Goal: Task Accomplishment & Management: Manage account settings

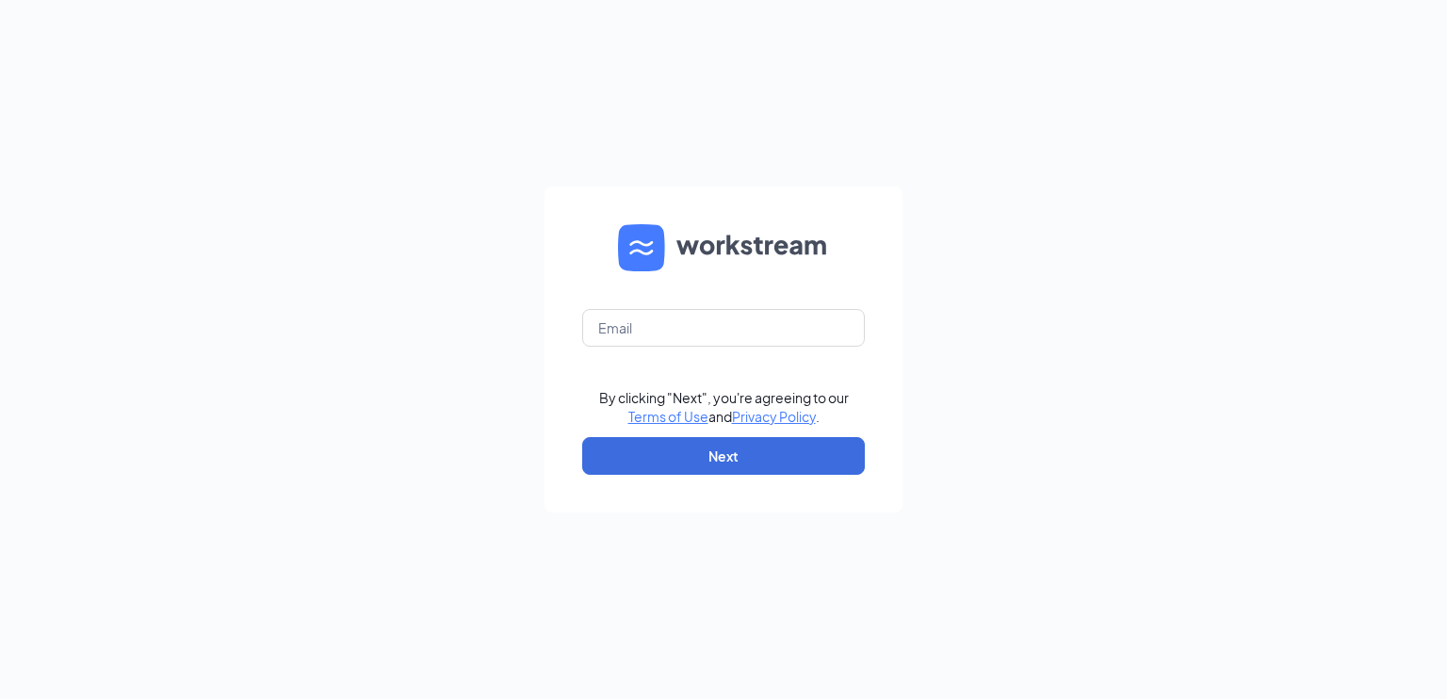
click at [769, 301] on form "By clicking "Next", you're agreeing to our Terms of Use and Privacy Policy . Ne…" at bounding box center [724, 350] width 358 height 326
click at [775, 314] on input "text" at bounding box center [723, 328] width 283 height 38
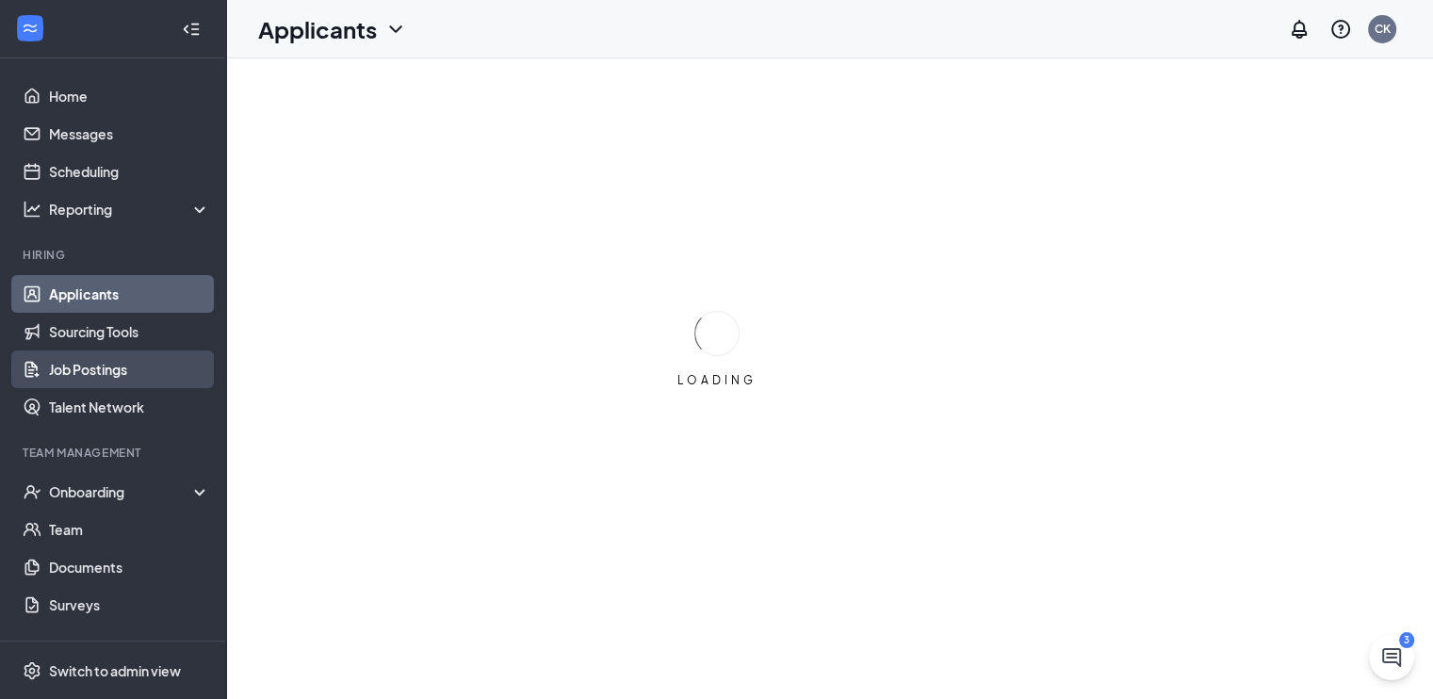
click at [99, 358] on link "Job Postings" at bounding box center [129, 369] width 161 height 38
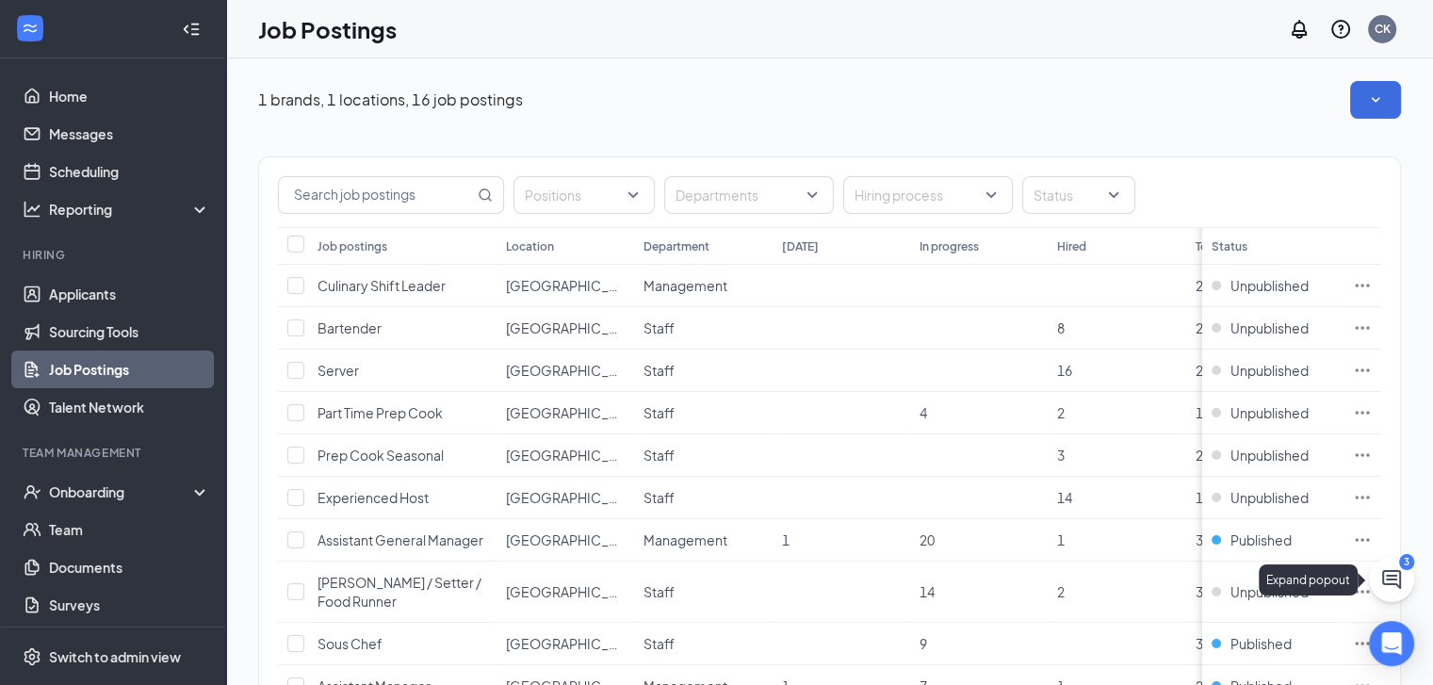
click at [1383, 562] on button at bounding box center [1391, 579] width 45 height 45
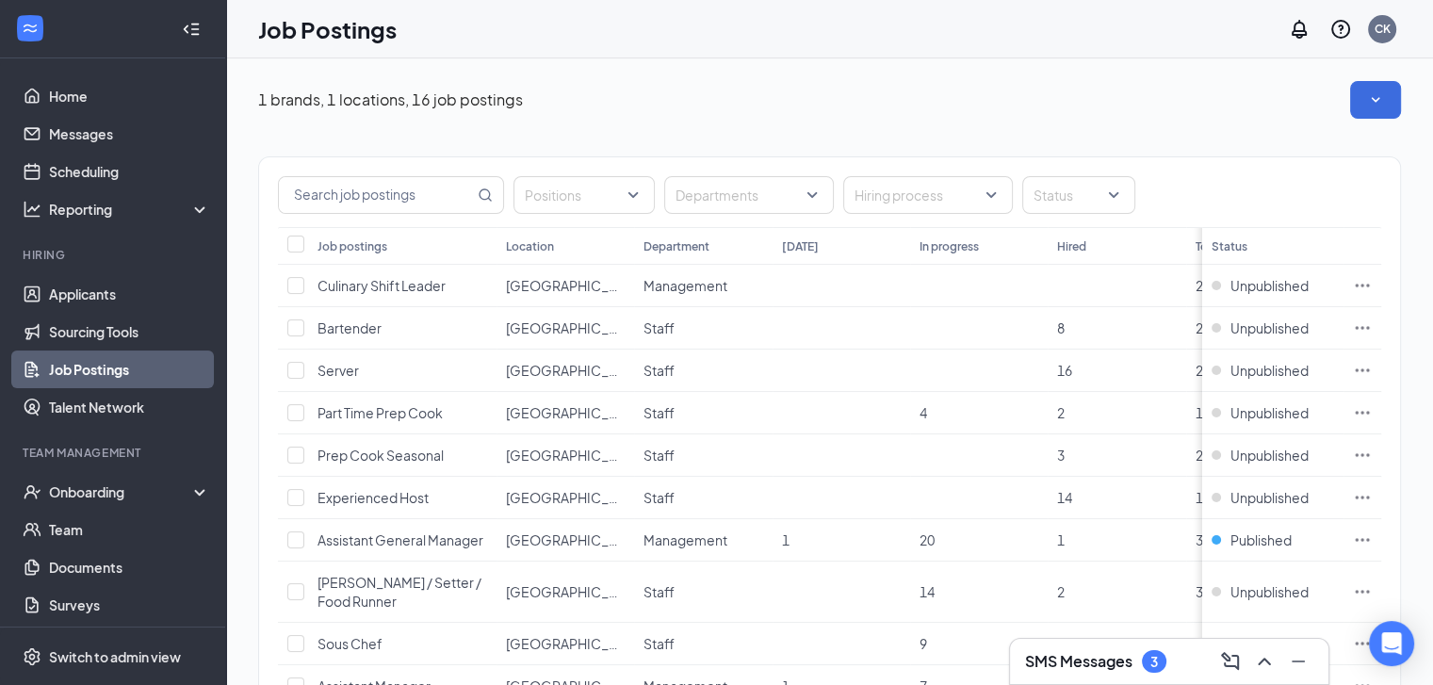
click at [1178, 660] on div "SMS Messages 3" at bounding box center [1169, 661] width 288 height 30
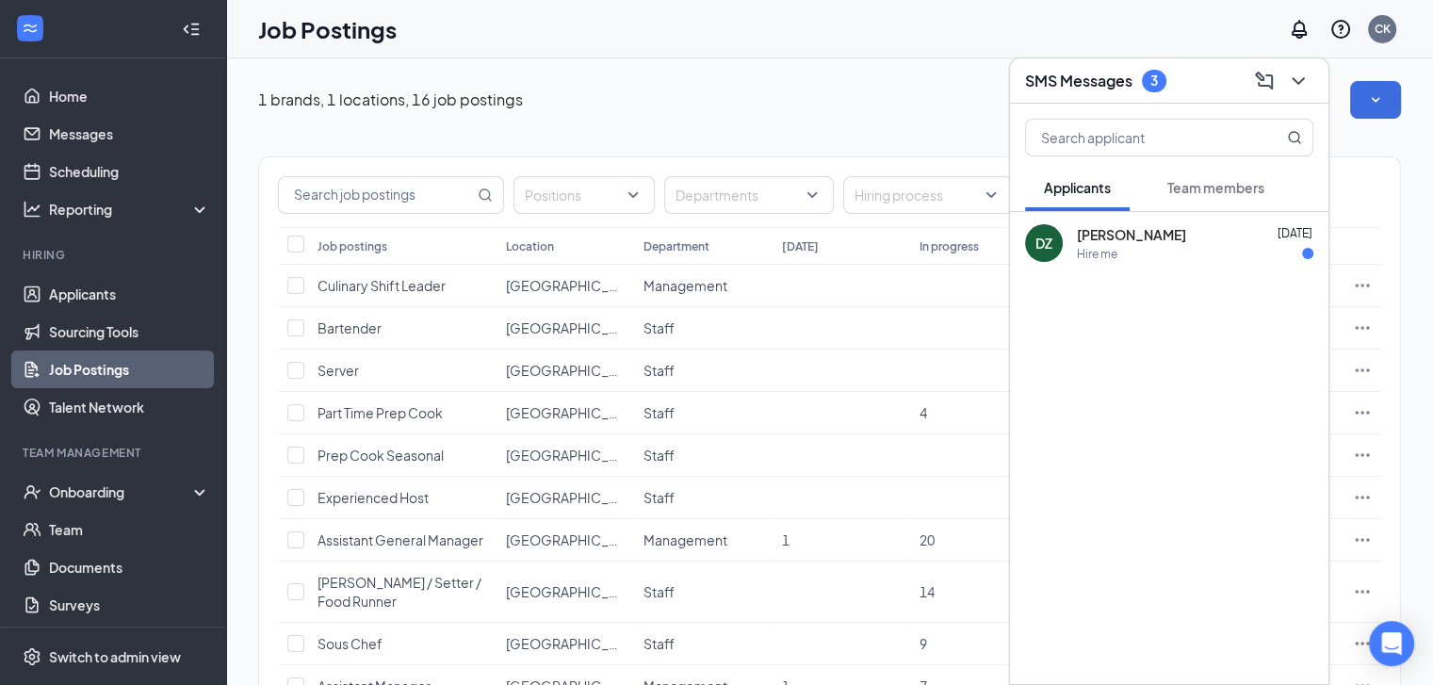
click at [1160, 225] on span "Daniel Zackodnik" at bounding box center [1131, 234] width 109 height 19
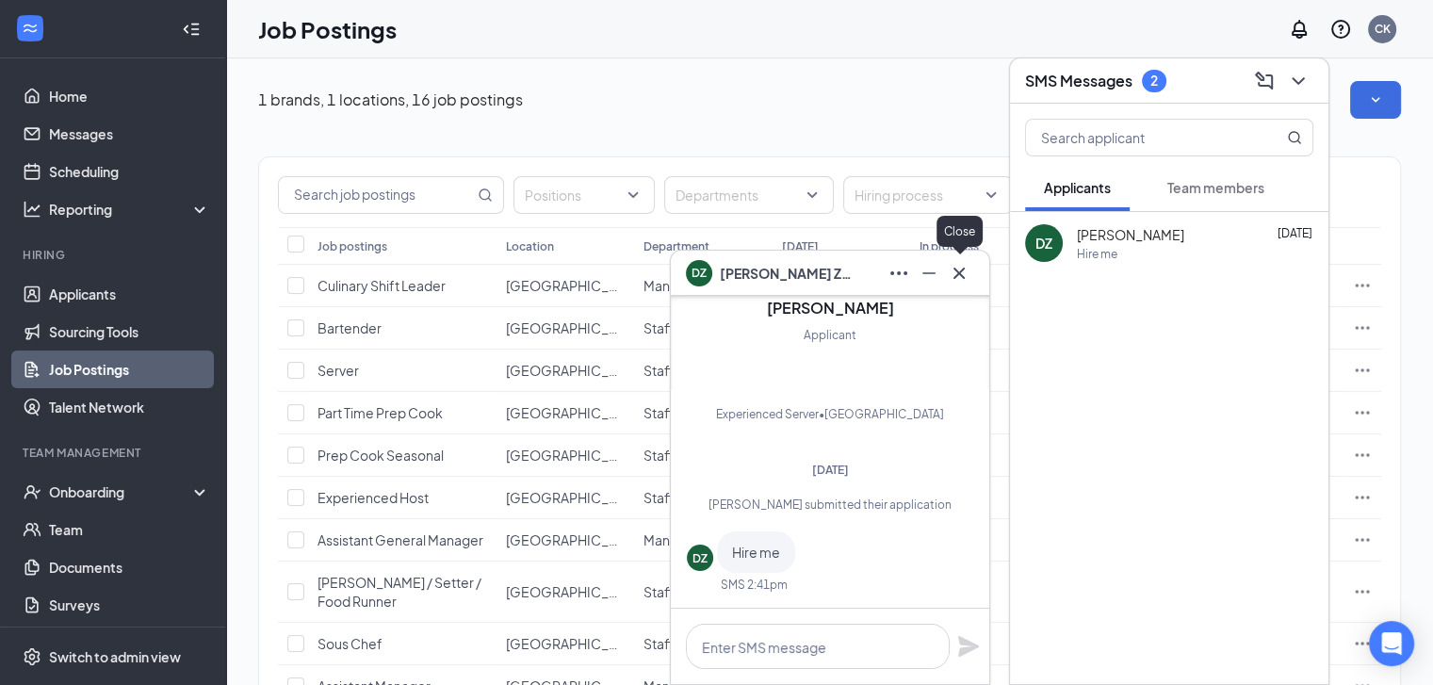
click at [967, 277] on icon "Cross" at bounding box center [959, 273] width 23 height 23
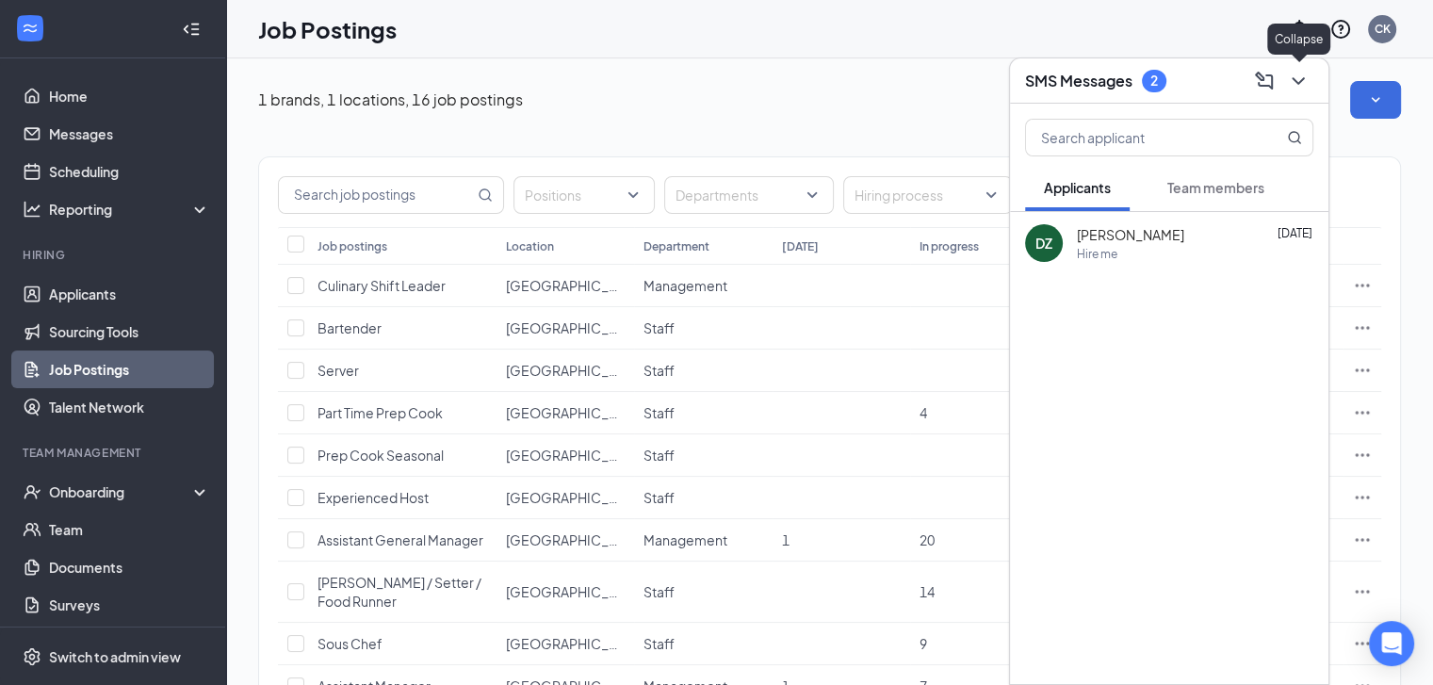
click at [1298, 79] on icon "ChevronDown" at bounding box center [1298, 81] width 23 height 23
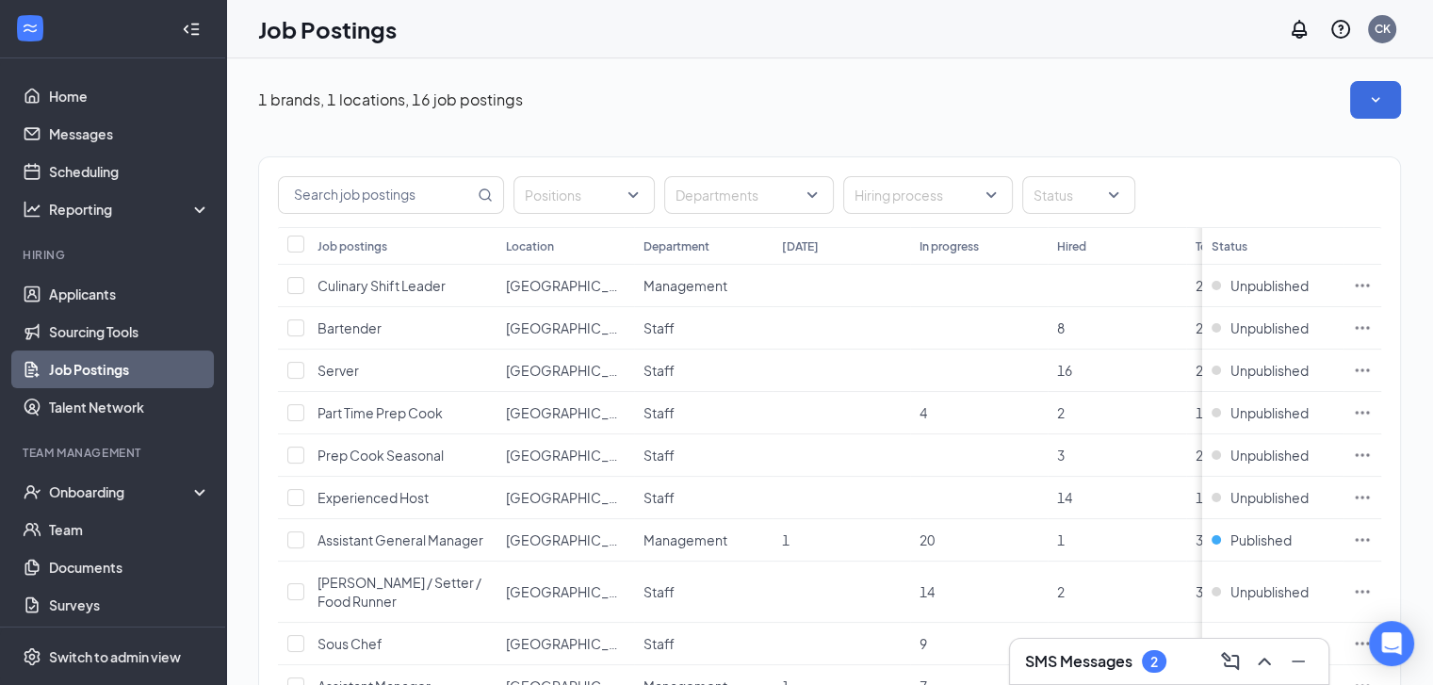
click at [1143, 123] on div "Positions Departments Hiring process Status Job postings Location Department To…" at bounding box center [829, 581] width 1143 height 925
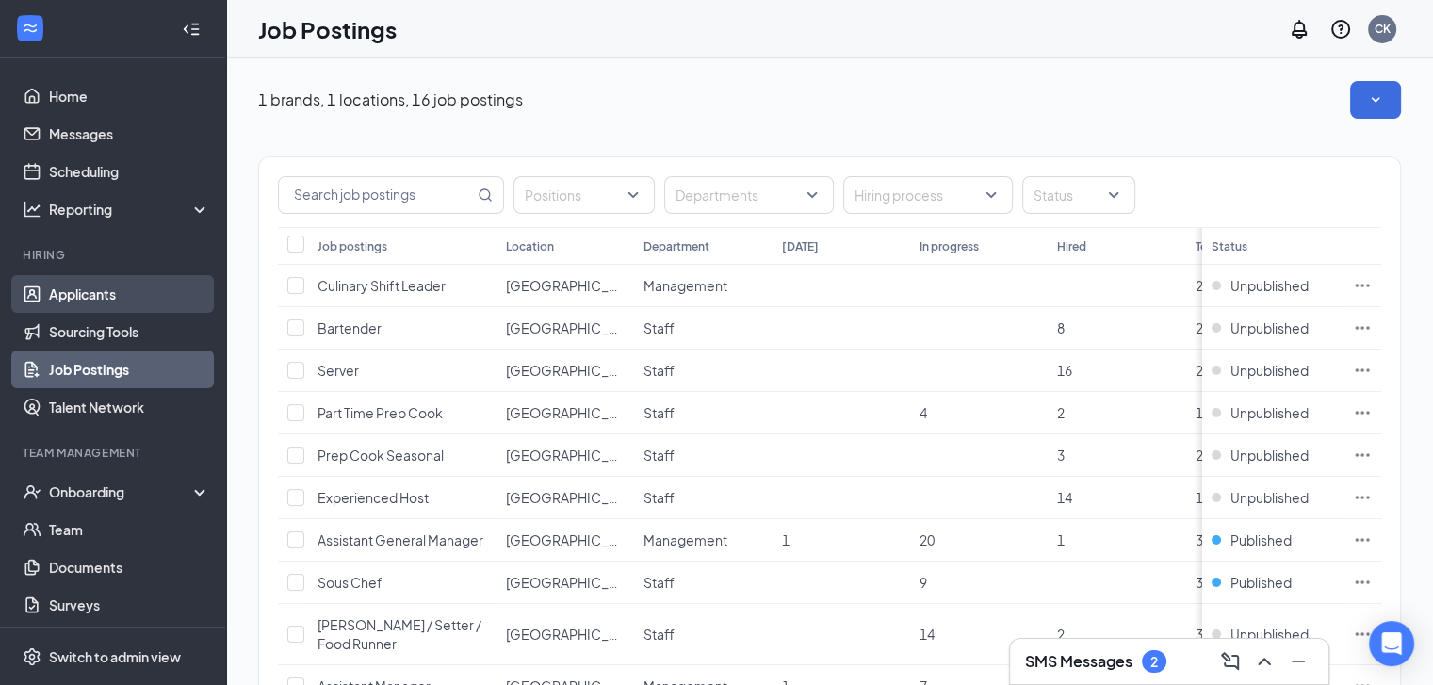
click at [109, 301] on link "Applicants" at bounding box center [129, 294] width 161 height 38
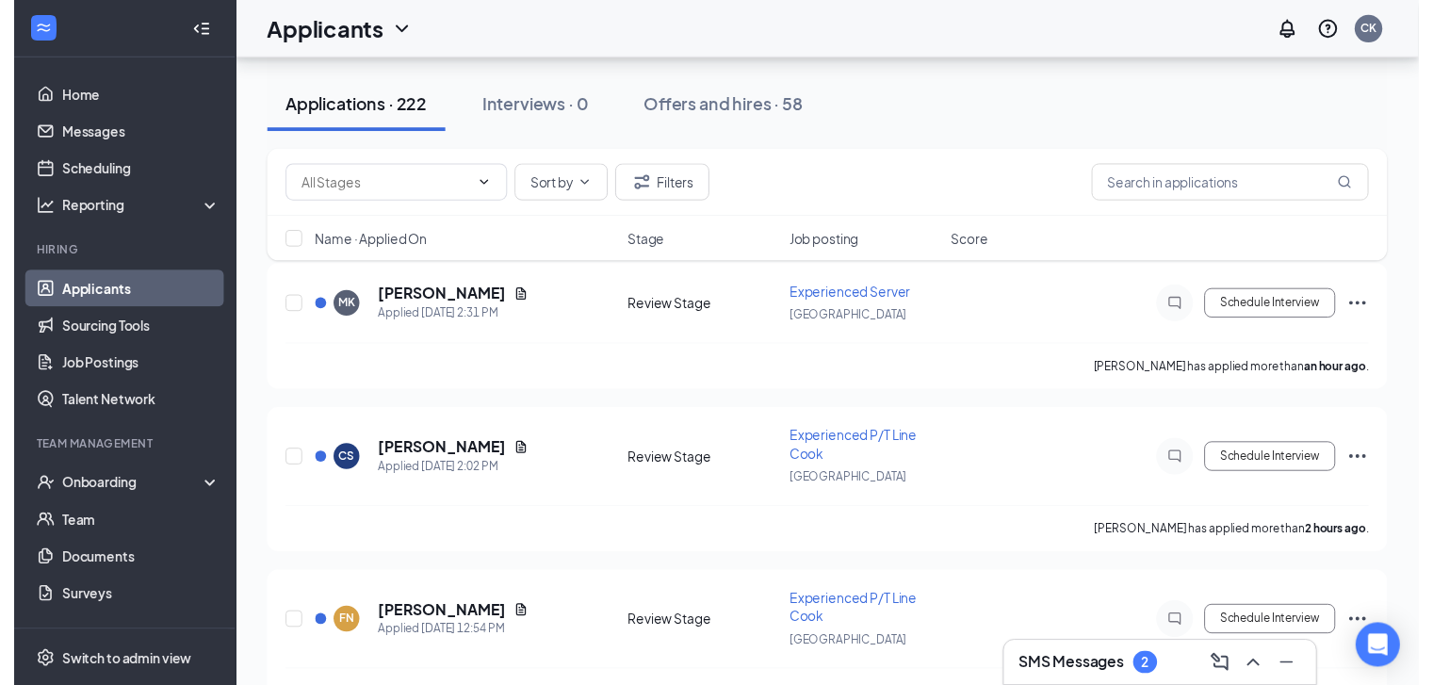
scroll to position [188, 0]
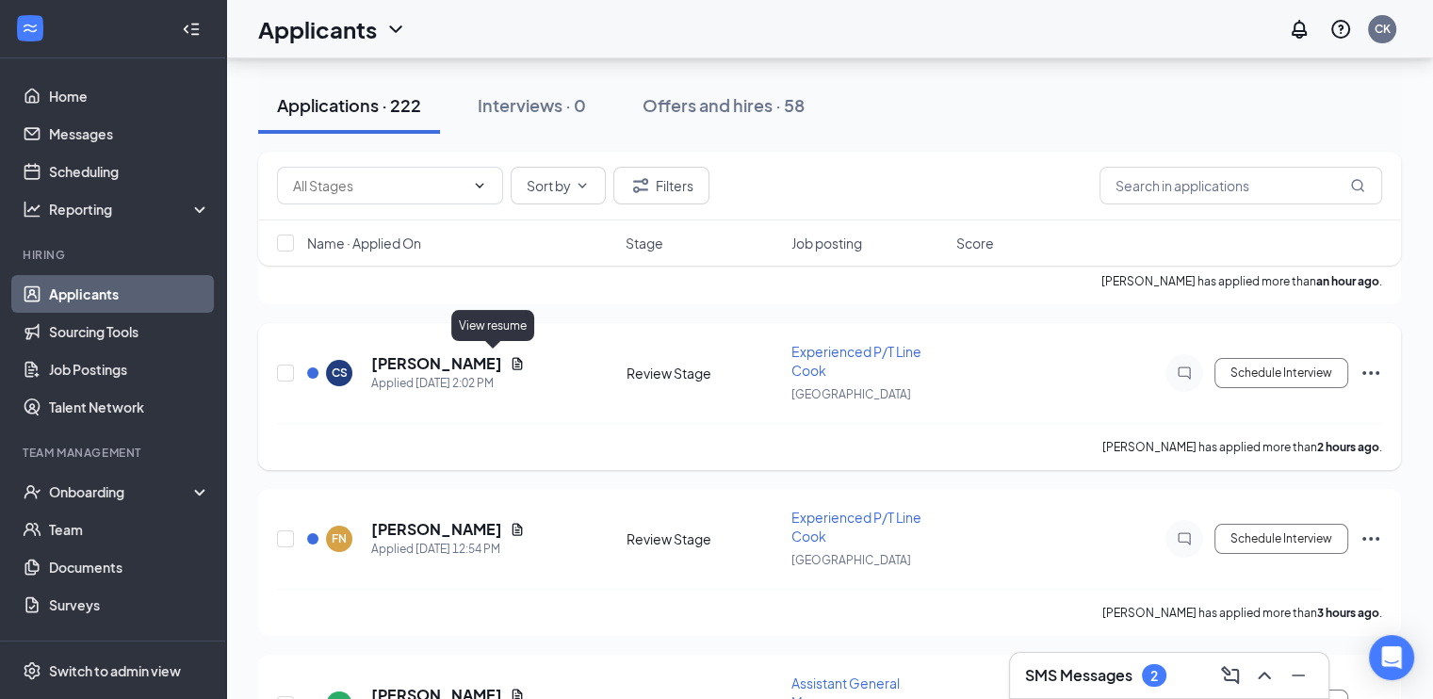
click at [510, 361] on icon "Document" at bounding box center [517, 363] width 15 height 15
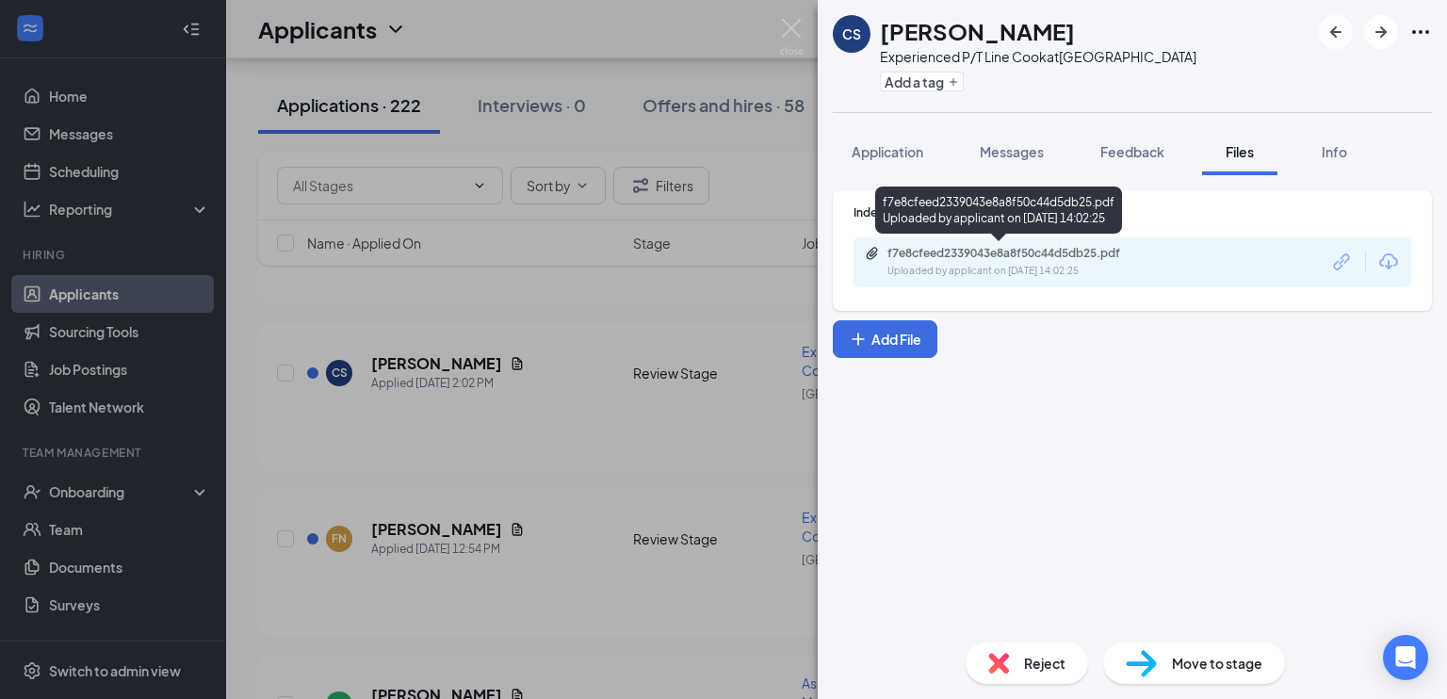
click at [1083, 246] on div "f7e8cfeed2339043e8a8f50c44d5db25.pdf" at bounding box center [1020, 253] width 264 height 15
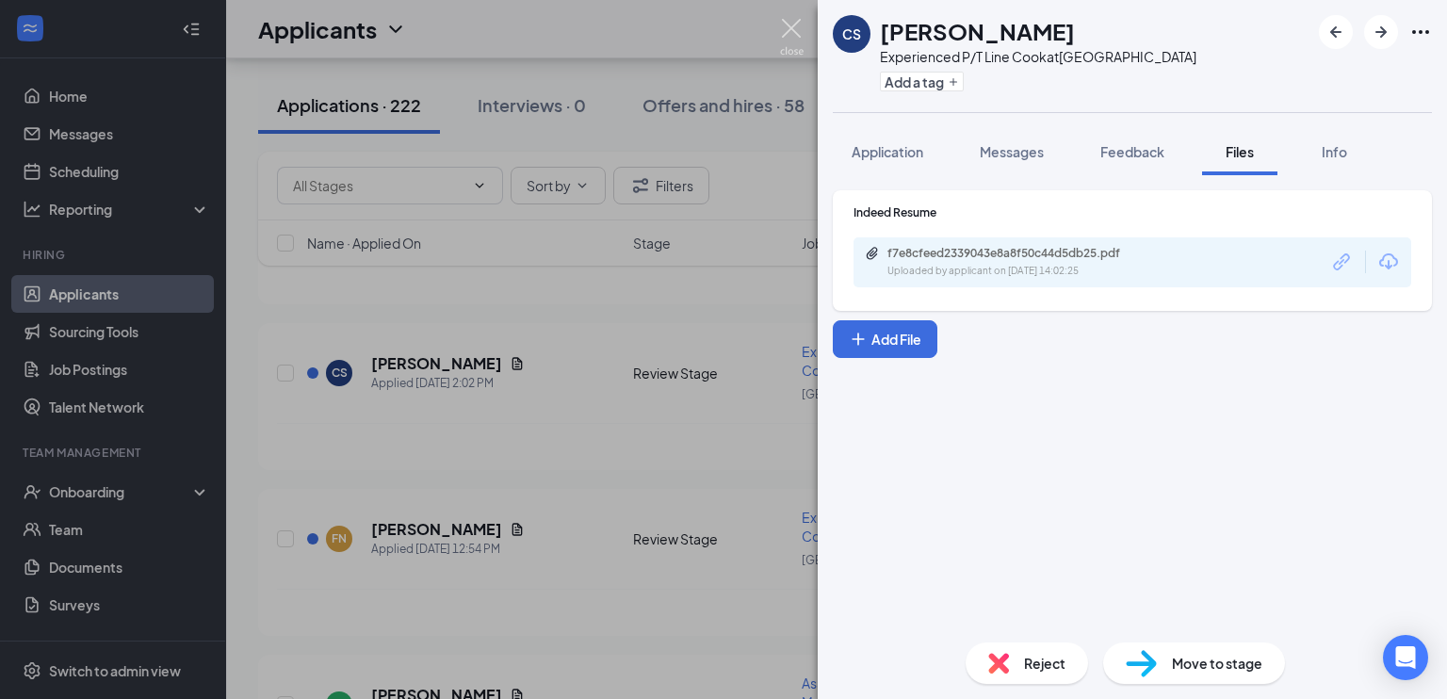
click at [800, 29] on img at bounding box center [792, 37] width 24 height 37
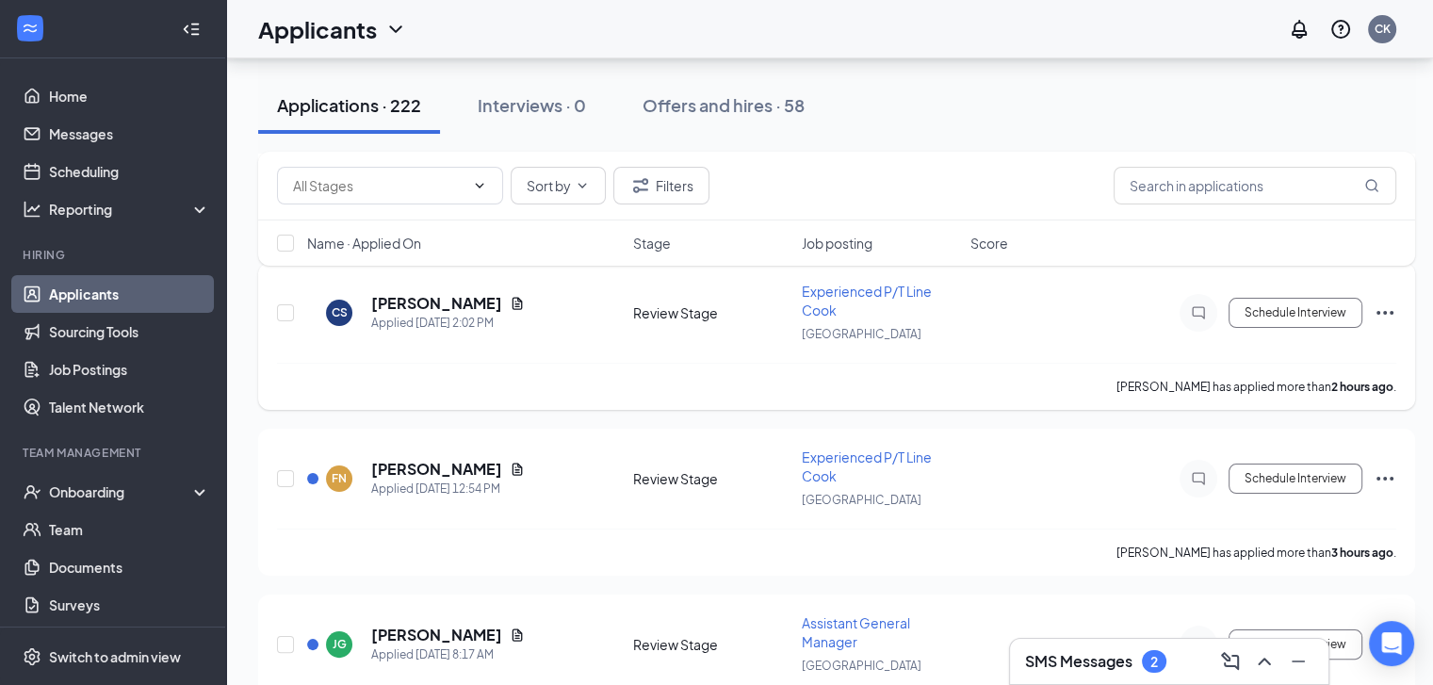
scroll to position [283, 0]
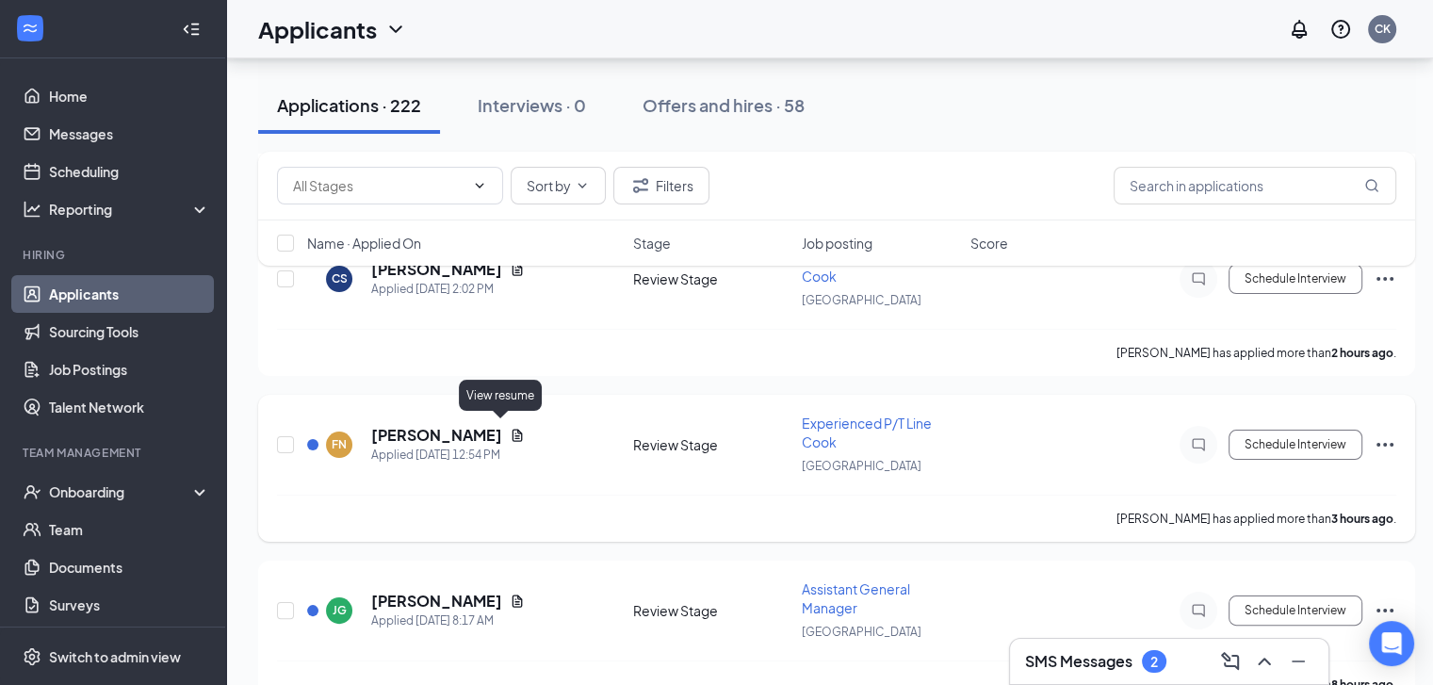
click at [513, 429] on icon "Document" at bounding box center [518, 435] width 10 height 12
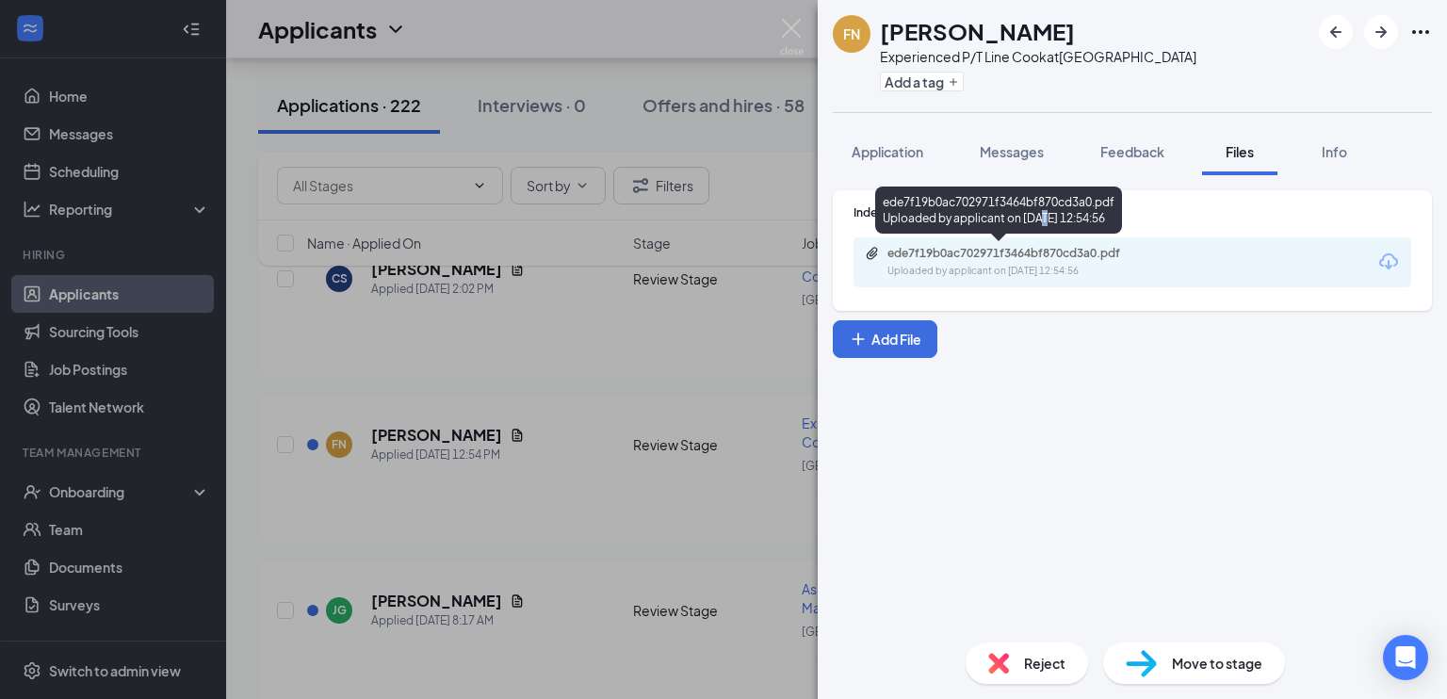
click at [1050, 238] on div "ede7f19b0ac702971f3464bf870cd3a0.pdf Uploaded by applicant on Oct 15, 2025 at 1…" at bounding box center [998, 214] width 247 height 55
click at [1050, 247] on div "ede7f19b0ac702971f3464bf870cd3a0.pdf" at bounding box center [1020, 253] width 264 height 15
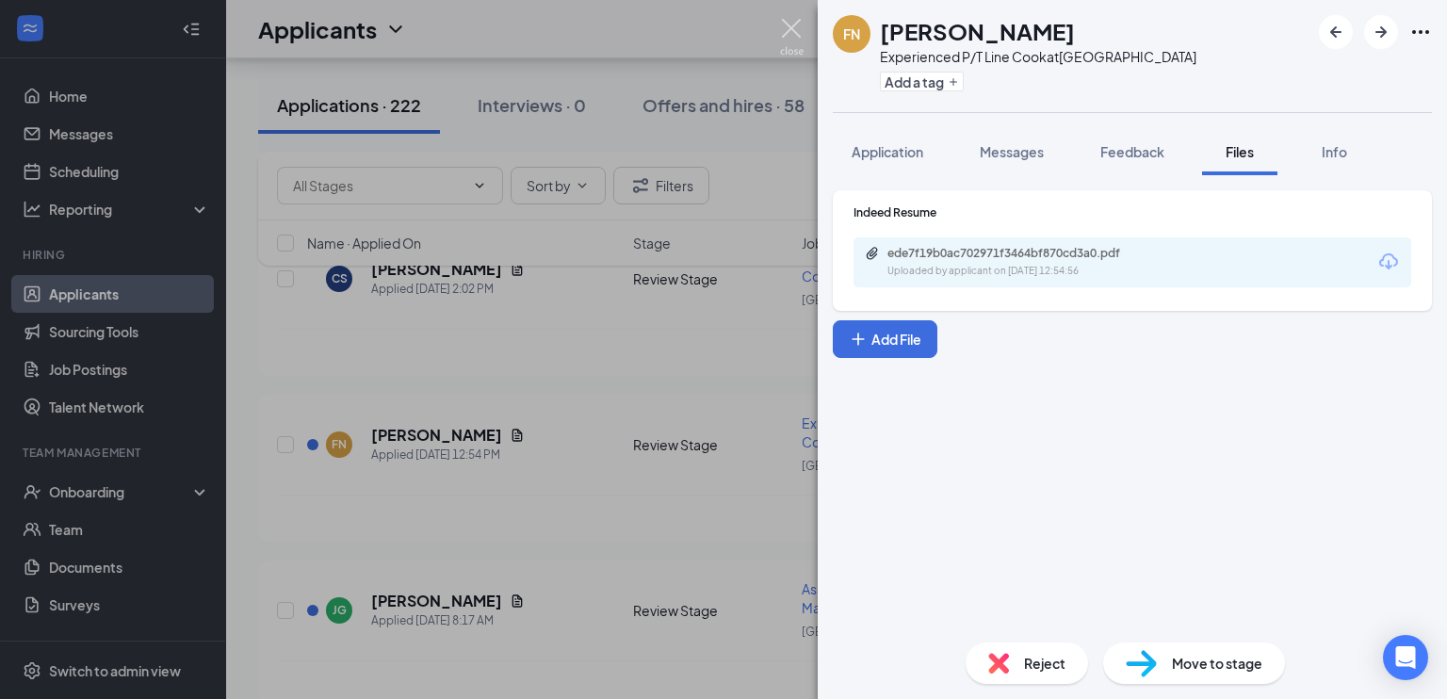
click at [790, 26] on img at bounding box center [792, 37] width 24 height 37
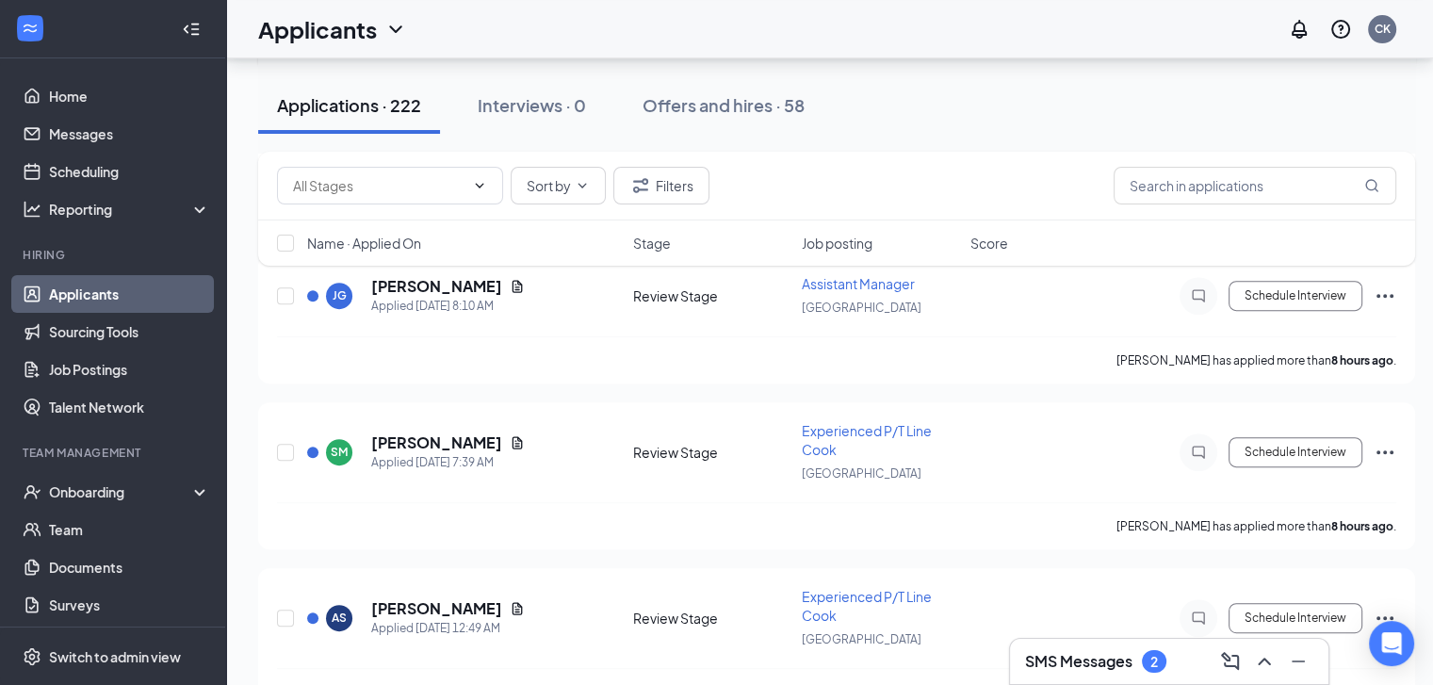
scroll to position [848, 0]
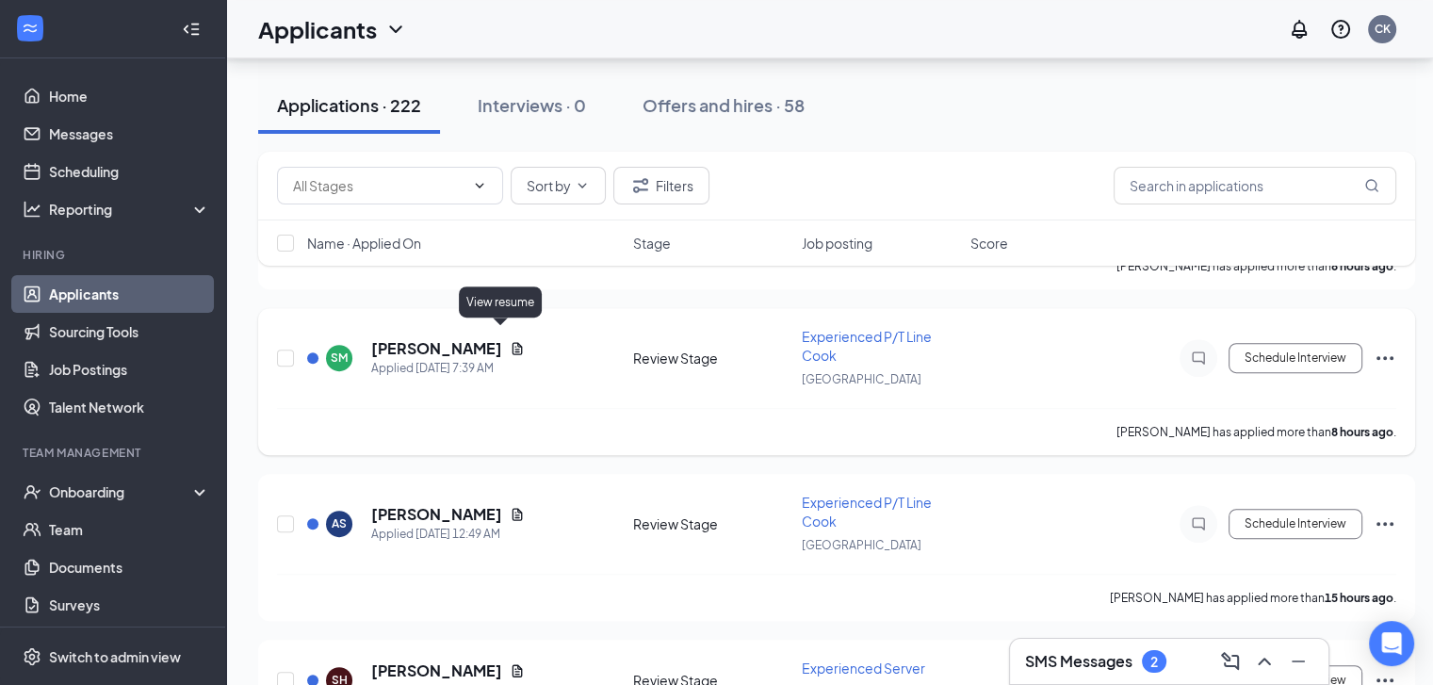
click at [509, 338] on div "SM Saed Mohamed Applied Today 7:39 AM" at bounding box center [464, 358] width 315 height 40
click at [513, 342] on icon "Document" at bounding box center [518, 348] width 10 height 12
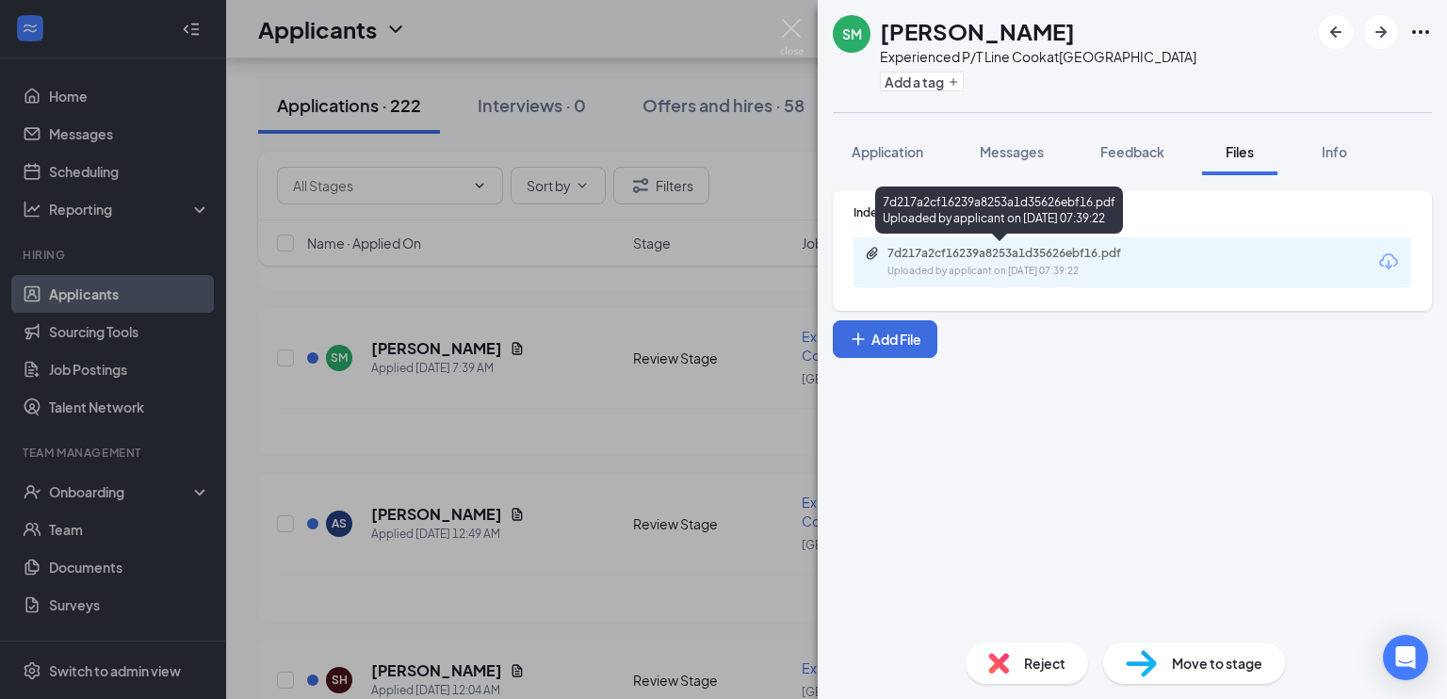
click at [1019, 246] on div "7d217a2cf16239a8253a1d35626ebf16.pdf" at bounding box center [1020, 253] width 264 height 15
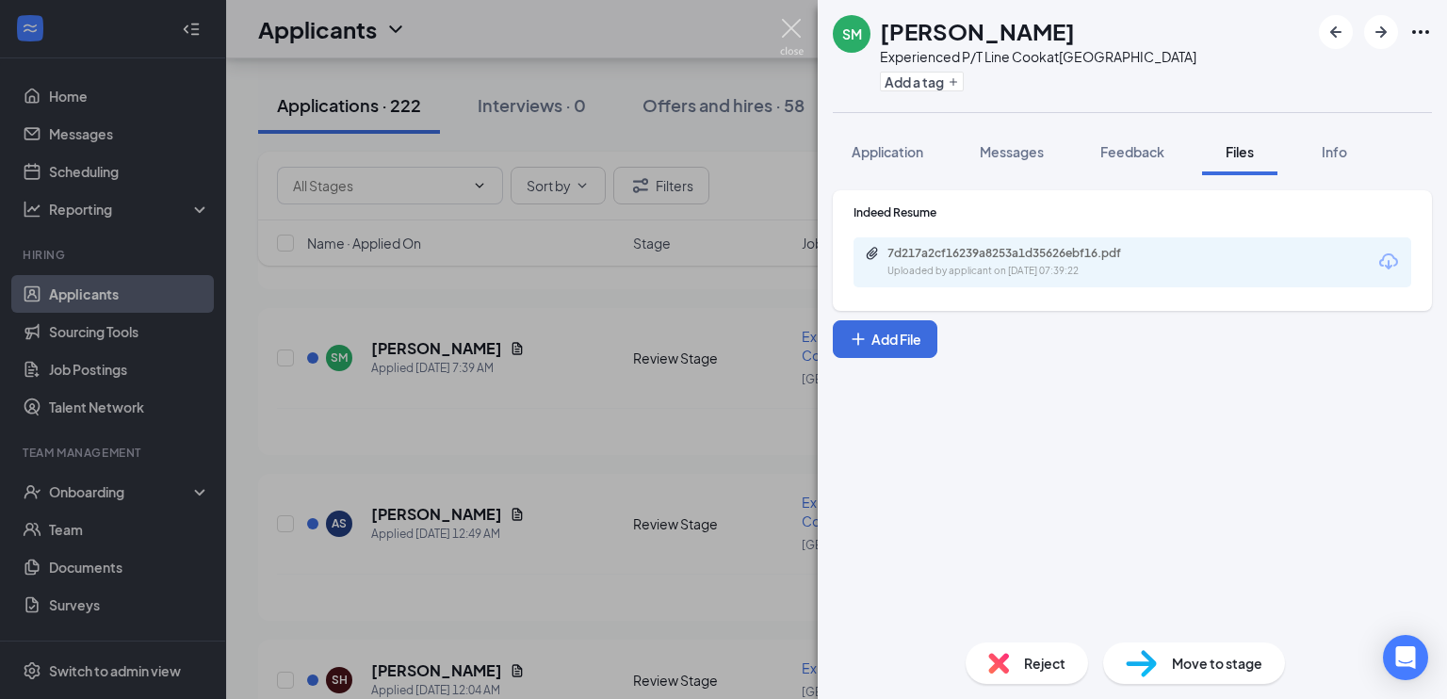
click at [790, 24] on img at bounding box center [792, 37] width 24 height 37
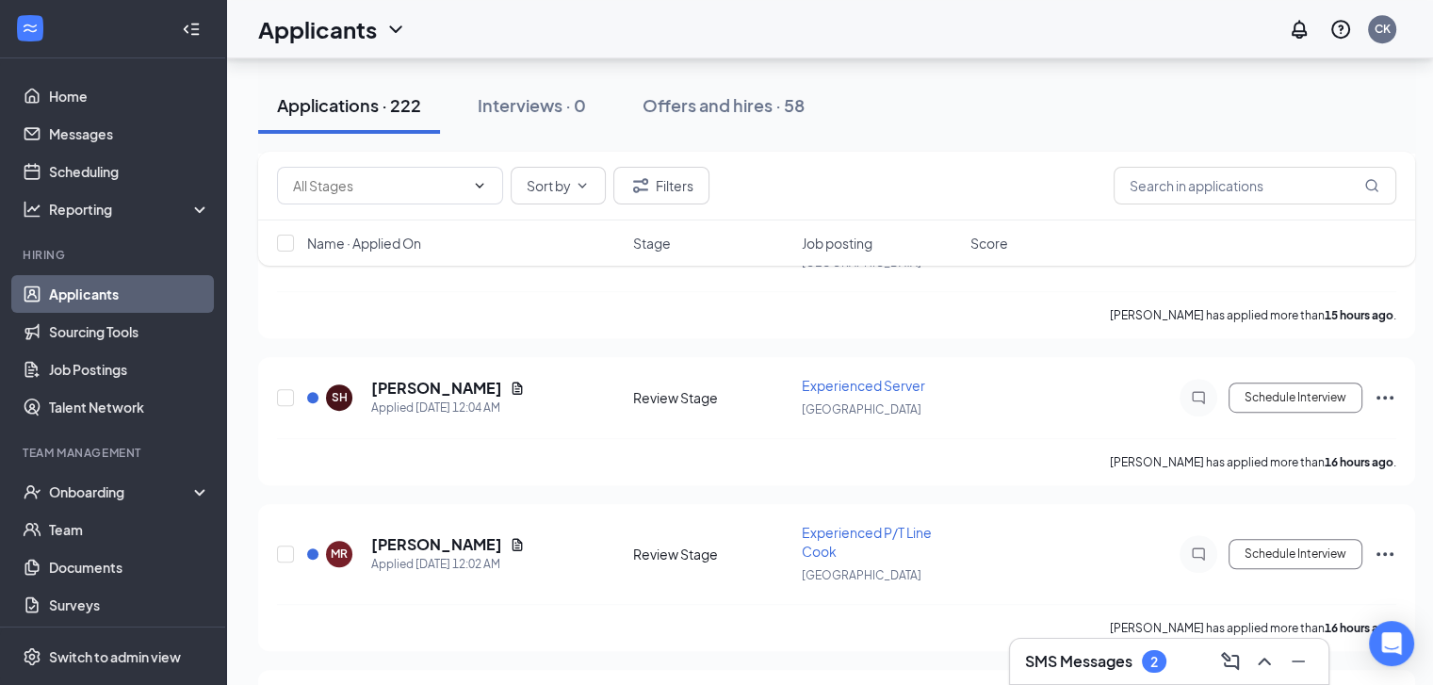
scroll to position [1225, 0]
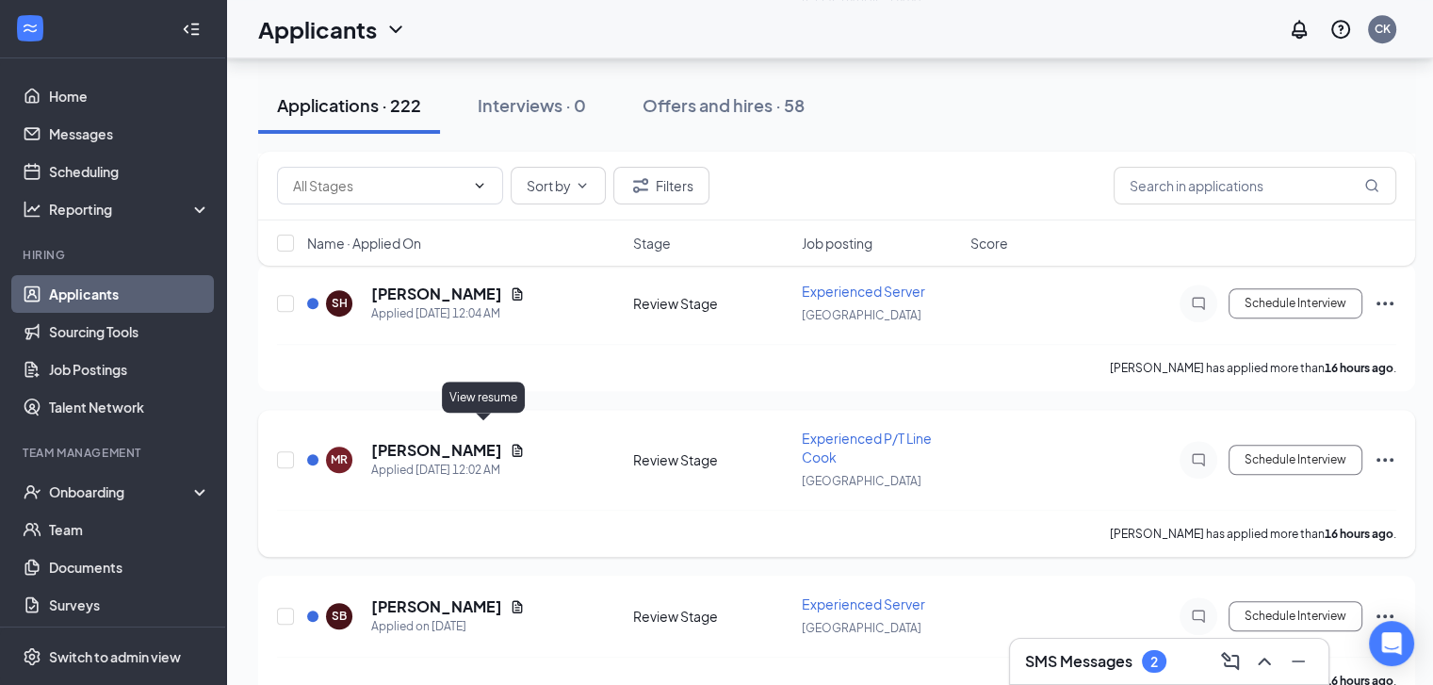
click at [510, 443] on icon "Document" at bounding box center [517, 450] width 15 height 15
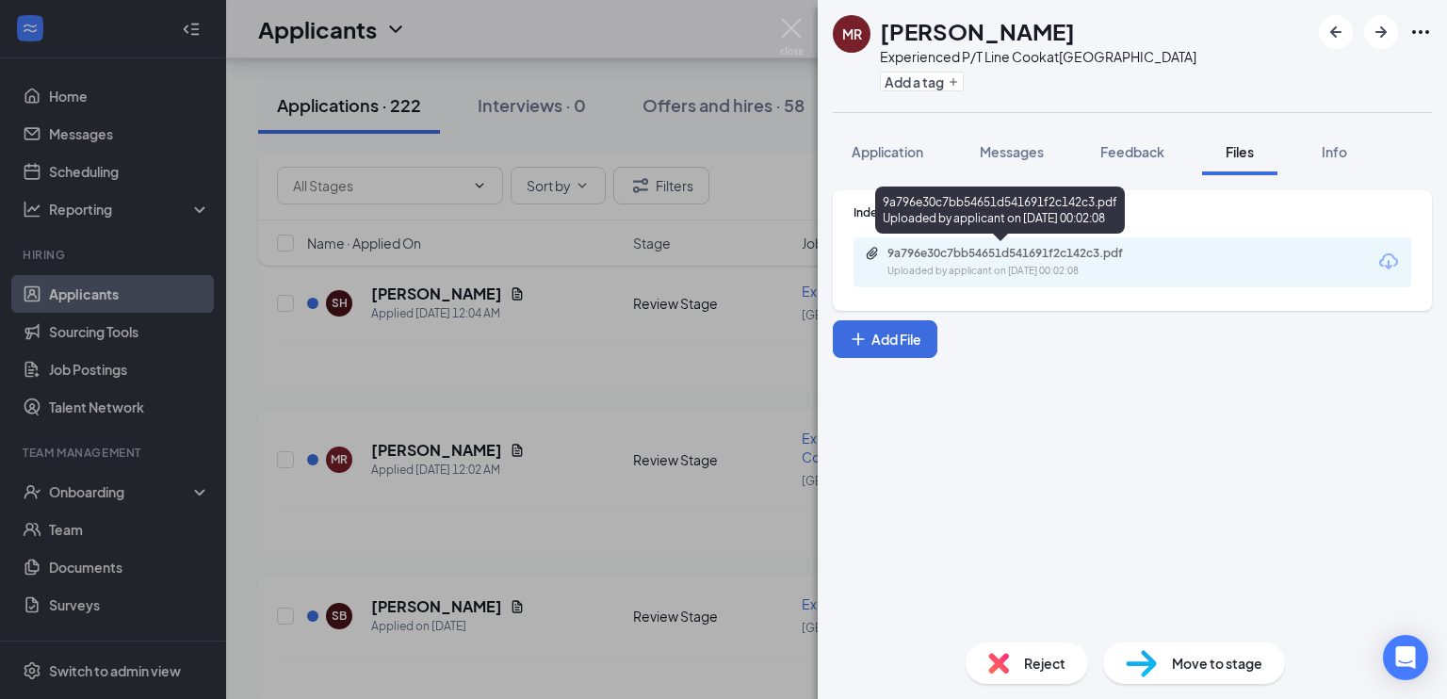
click at [1021, 252] on div "9a796e30c7bb54651d541691f2c142c3.pdf" at bounding box center [1020, 253] width 264 height 15
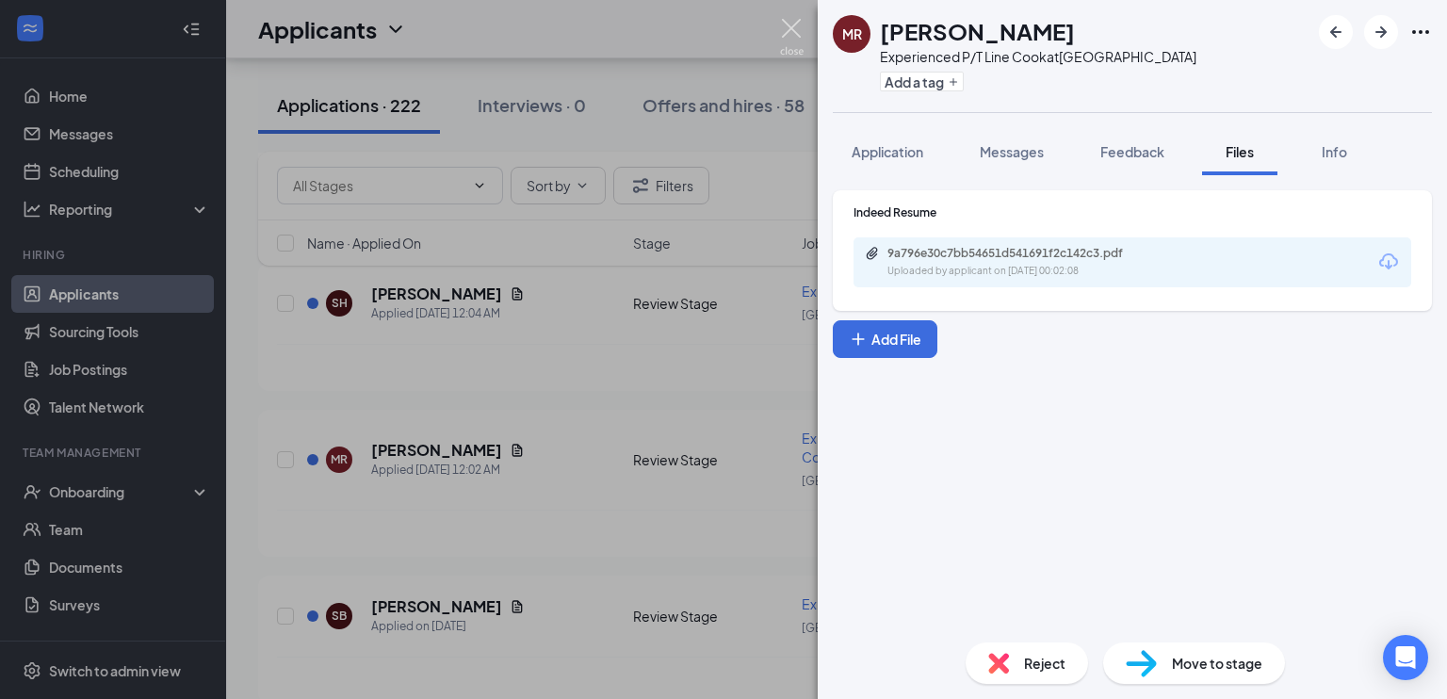
click at [793, 33] on img at bounding box center [792, 37] width 24 height 37
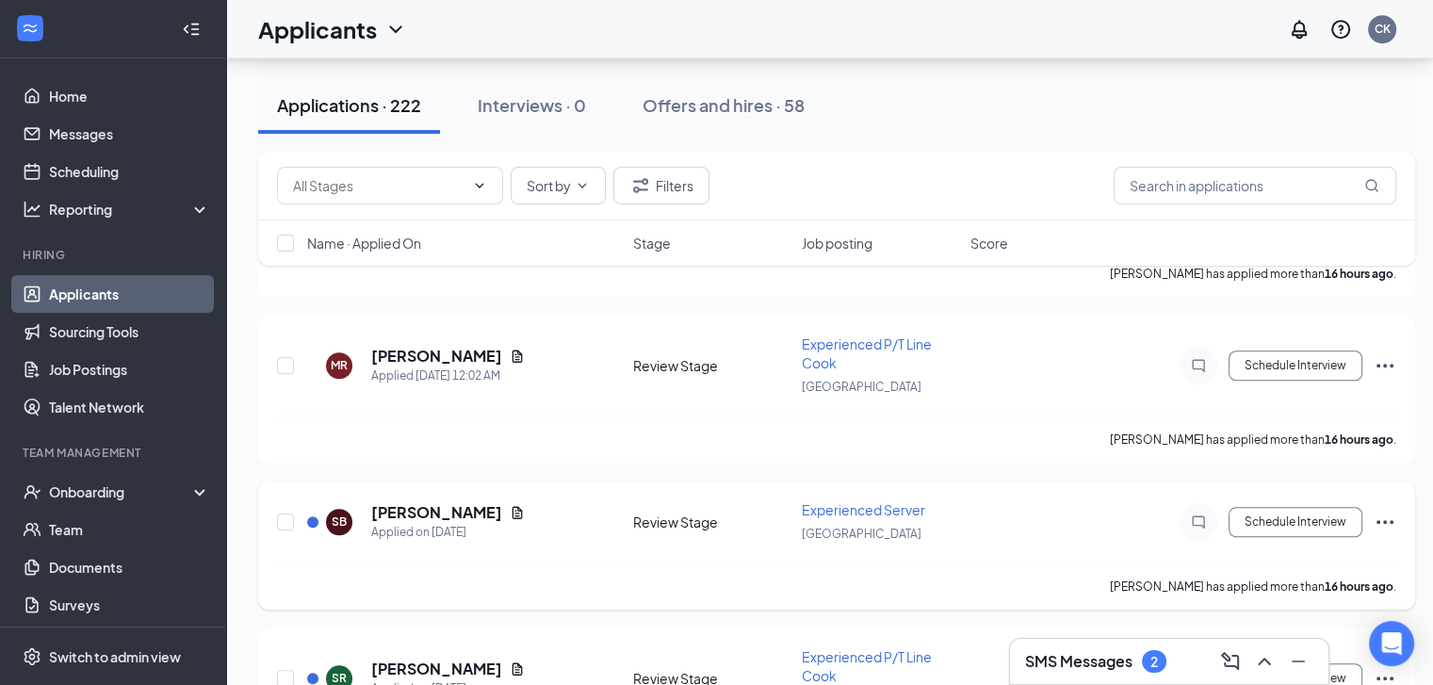
scroll to position [1413, 0]
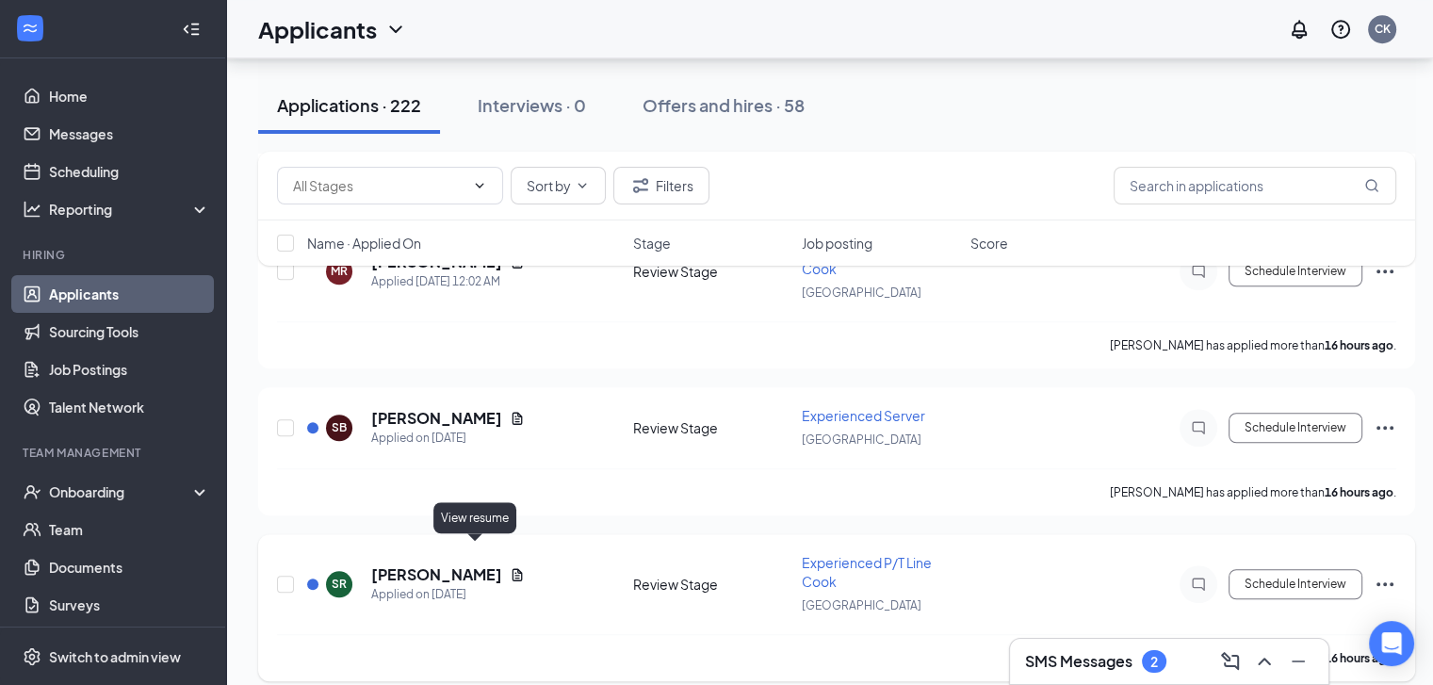
click at [510, 567] on icon "Document" at bounding box center [517, 574] width 15 height 15
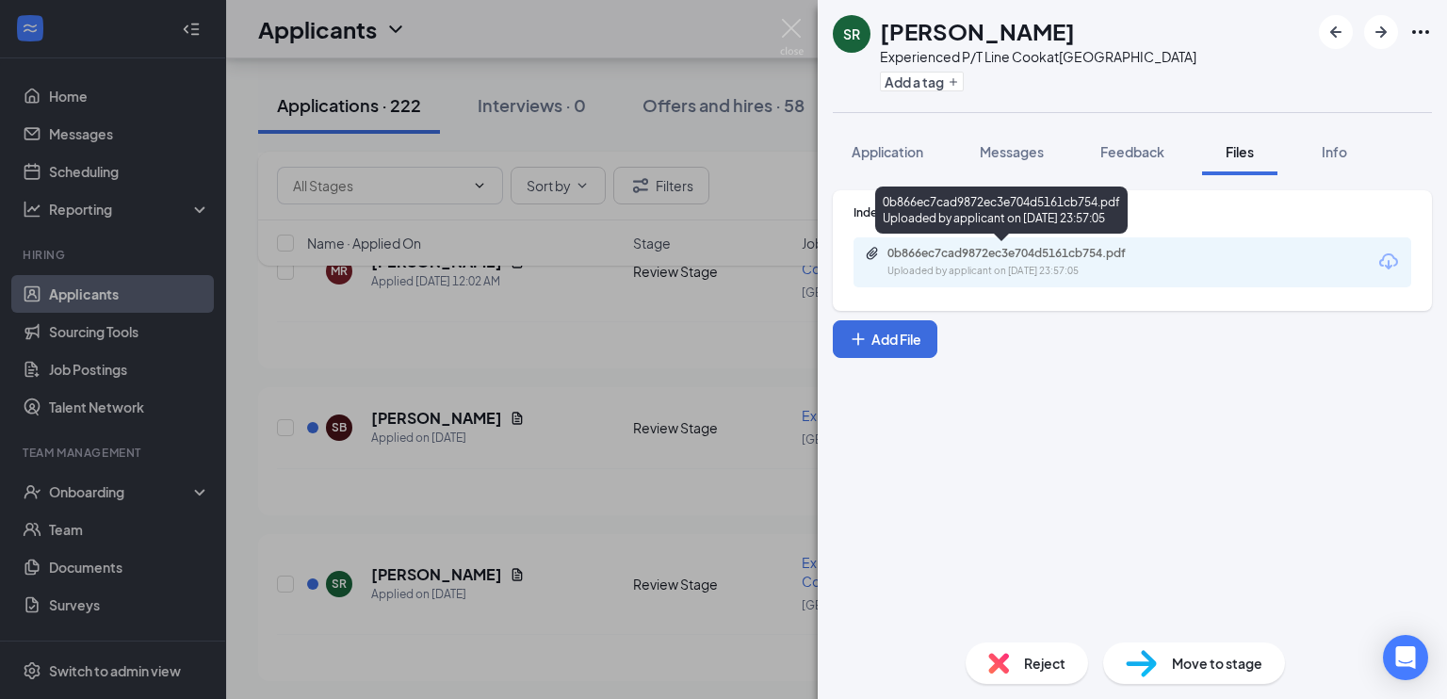
click at [1056, 257] on div "0b866ec7cad9872ec3e704d5161cb754.pdf" at bounding box center [1020, 253] width 264 height 15
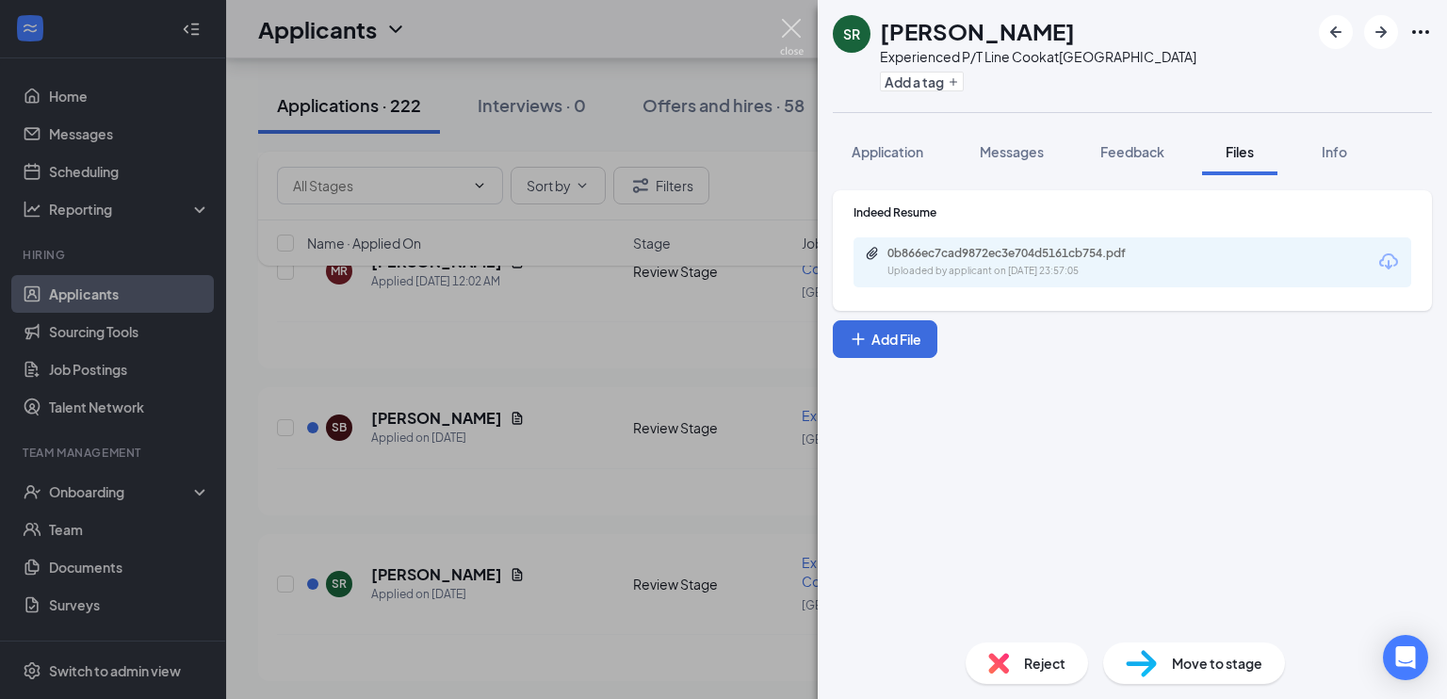
click at [800, 22] on img at bounding box center [792, 37] width 24 height 37
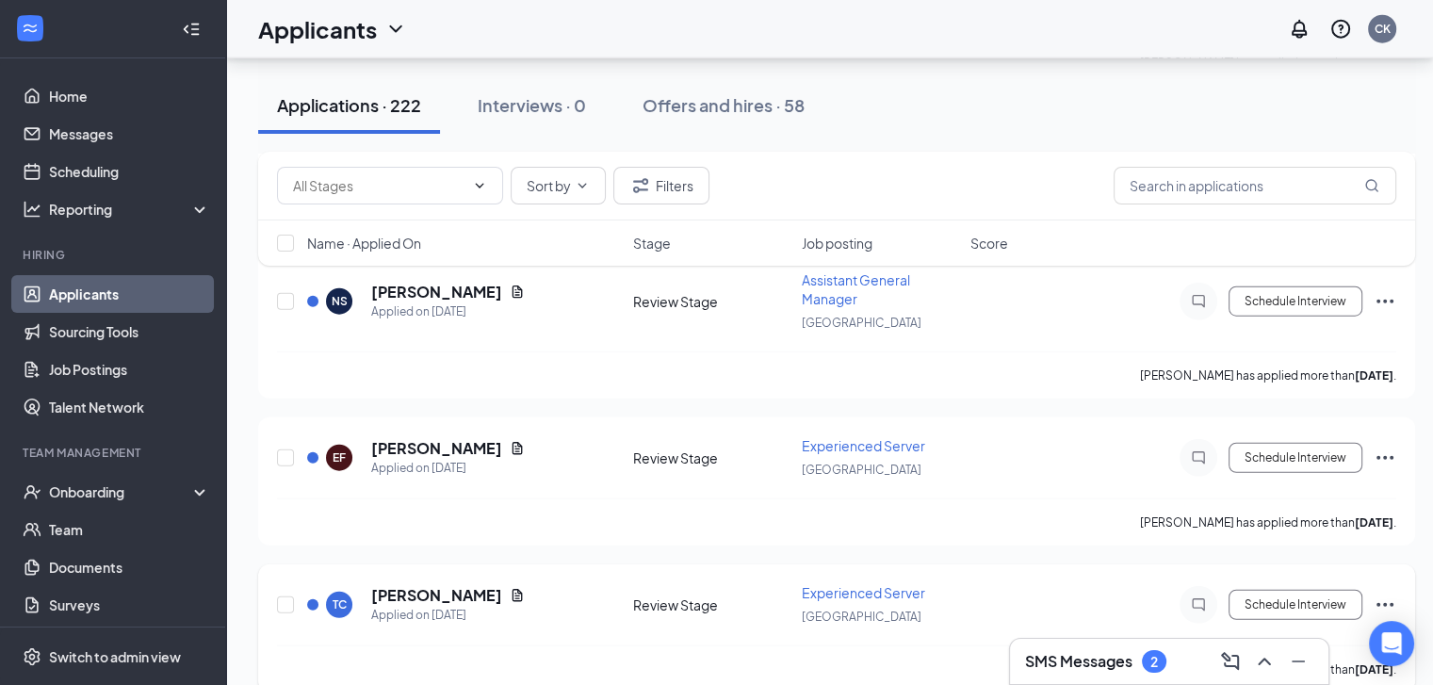
scroll to position [4617, 0]
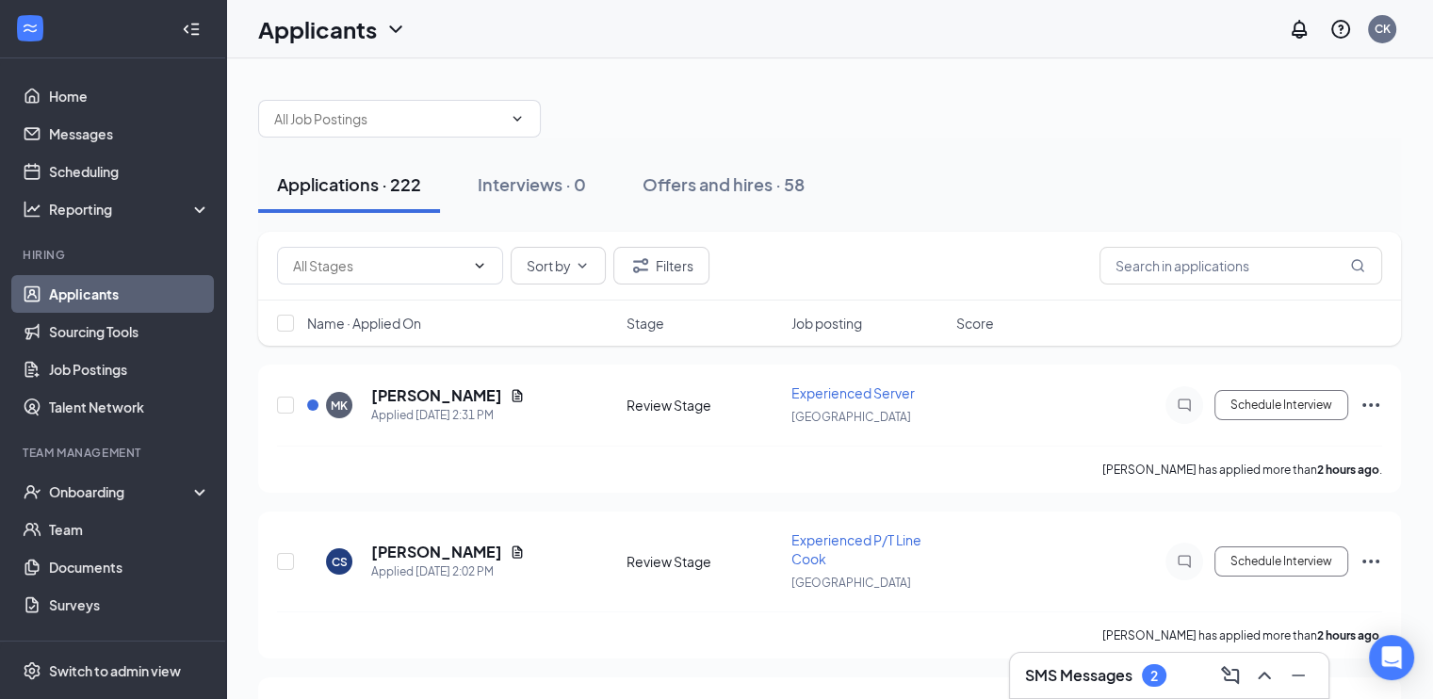
click at [1149, 674] on div "2" at bounding box center [1154, 675] width 24 height 23
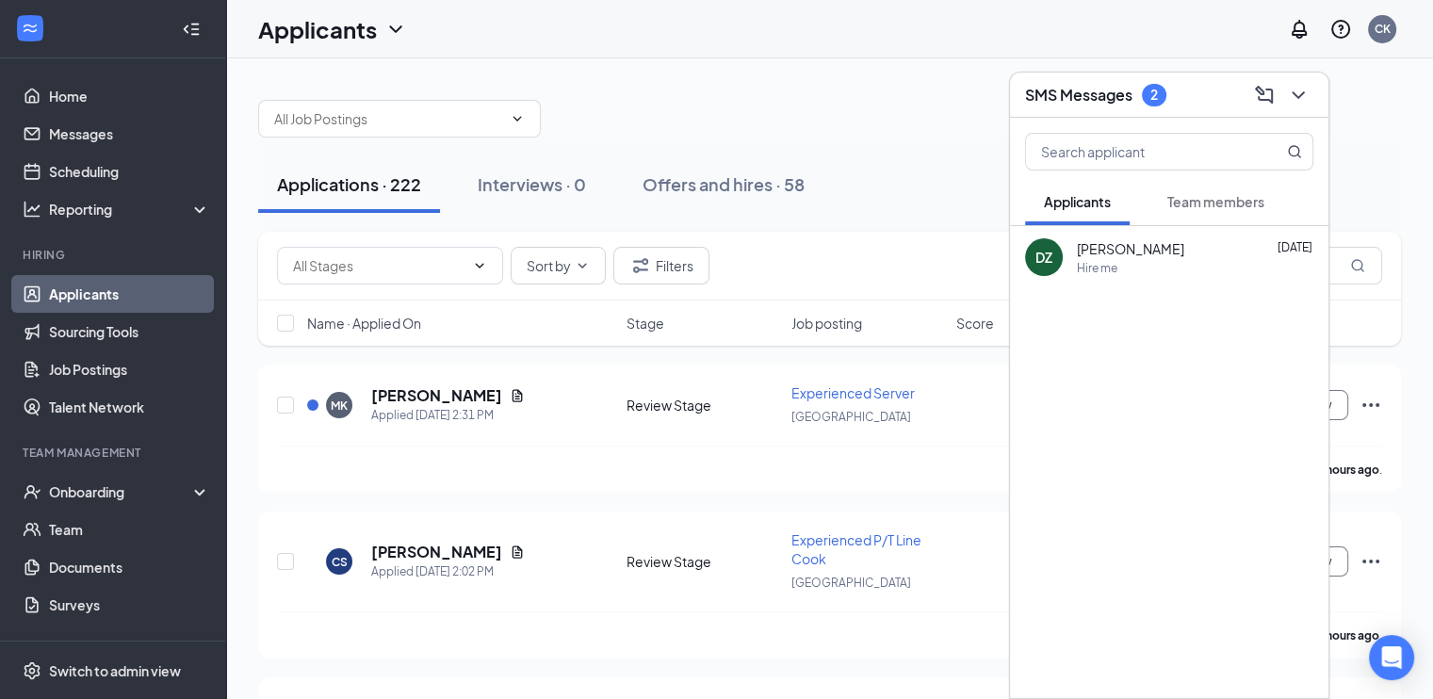
click at [1188, 263] on div "Hire me" at bounding box center [1195, 268] width 236 height 16
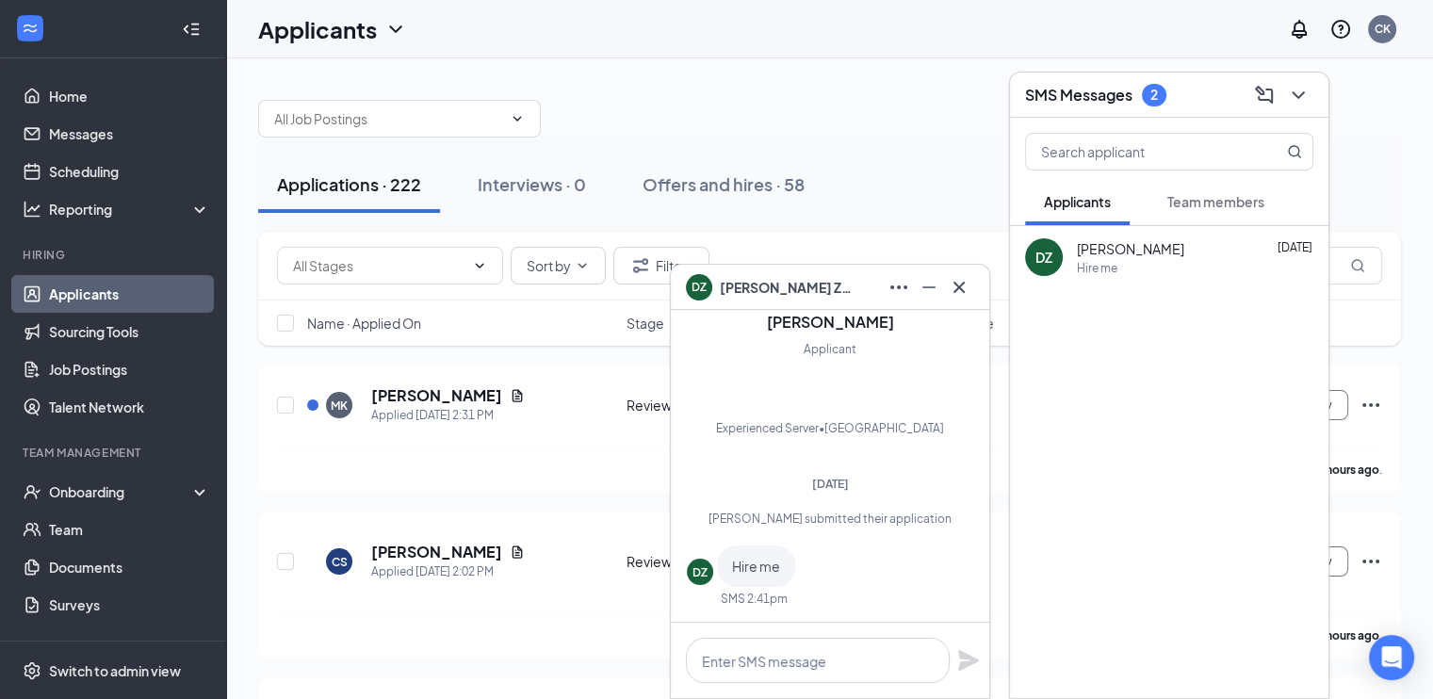
click at [703, 572] on div "DZ" at bounding box center [699, 572] width 15 height 16
click at [750, 277] on span "Daniel Zackodnik" at bounding box center [786, 287] width 132 height 21
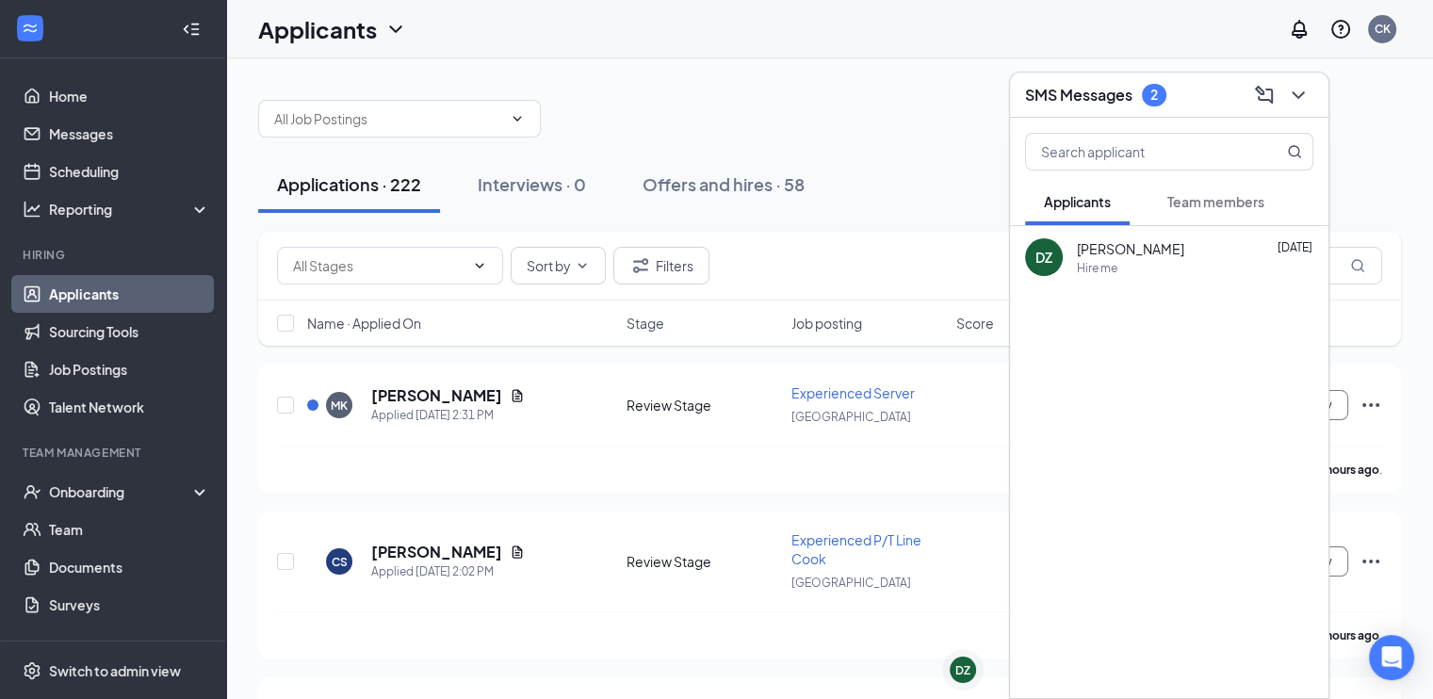
click at [1049, 244] on div "DZ" at bounding box center [1044, 257] width 38 height 38
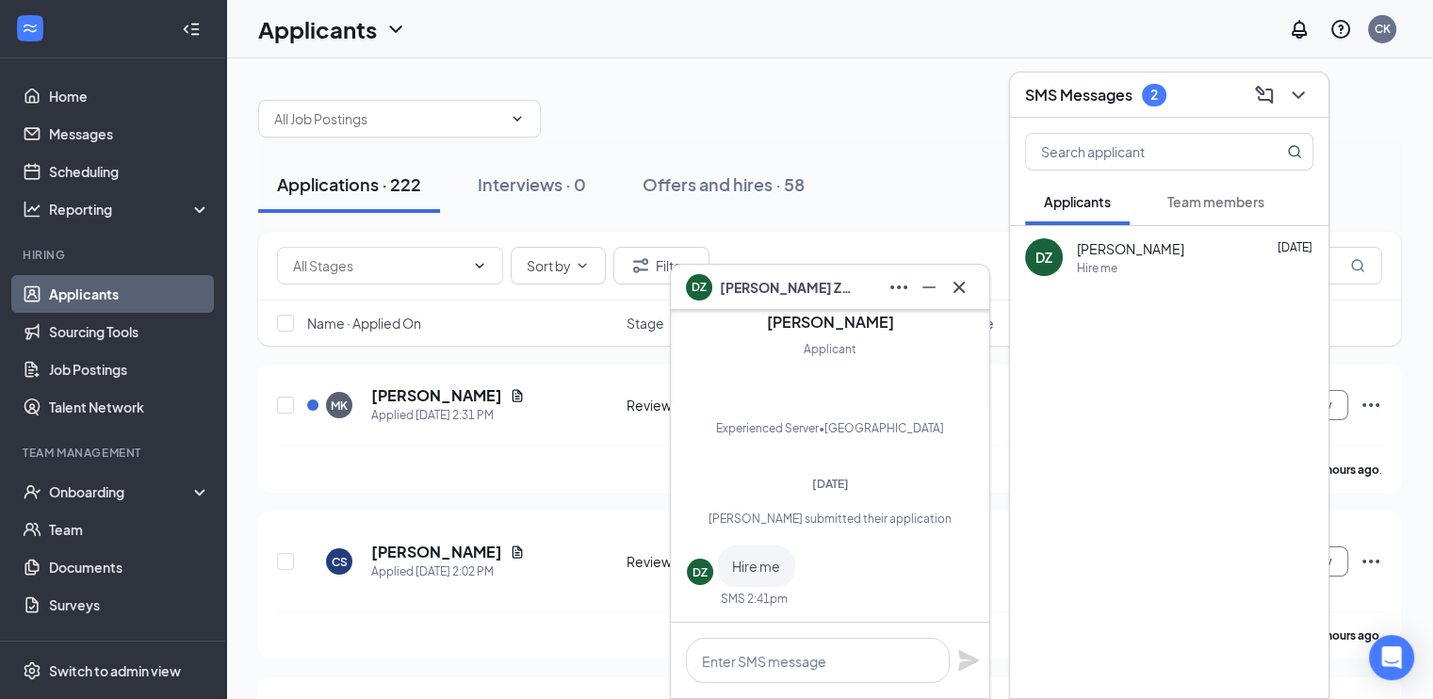
drag, startPoint x: 793, startPoint y: 302, endPoint x: 806, endPoint y: 301, distance: 13.3
click at [794, 302] on div "DZ Daniel Zackodnik" at bounding box center [830, 287] width 318 height 45
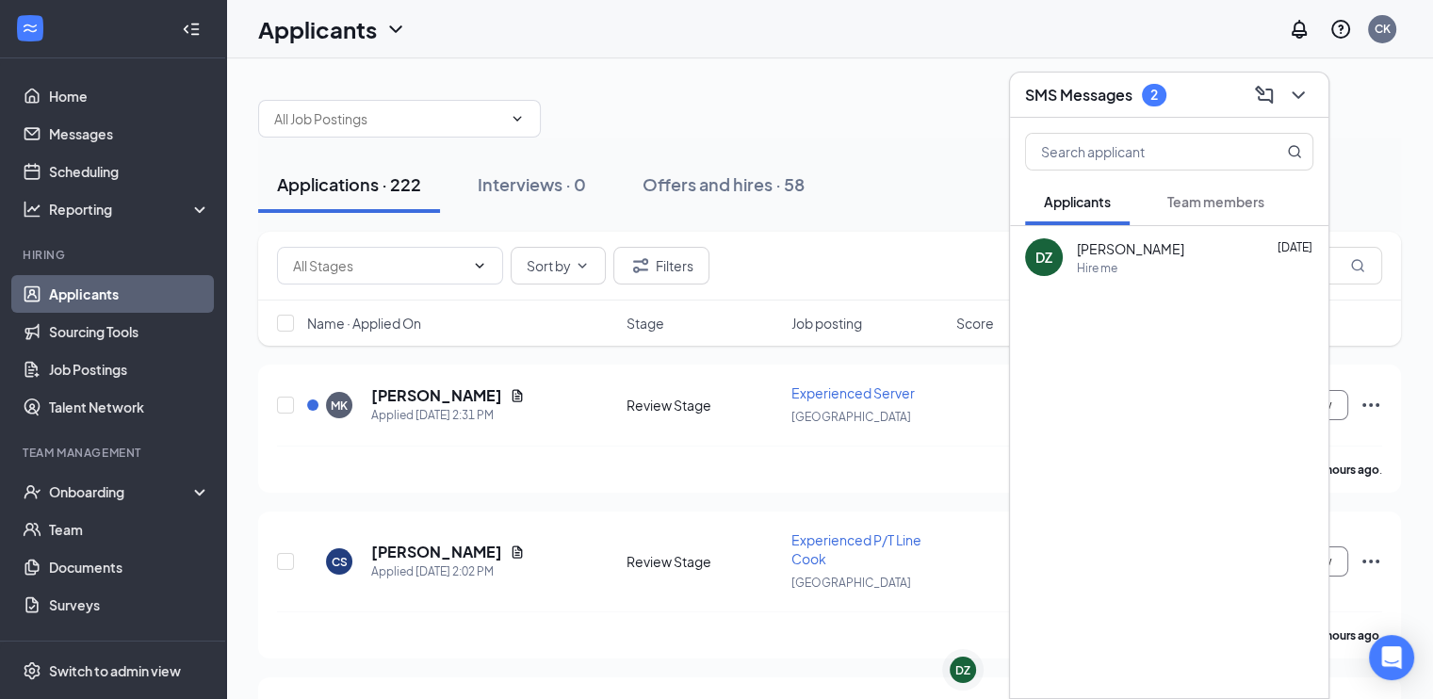
click at [1128, 84] on div "SMS Messages 2" at bounding box center [1095, 95] width 141 height 23
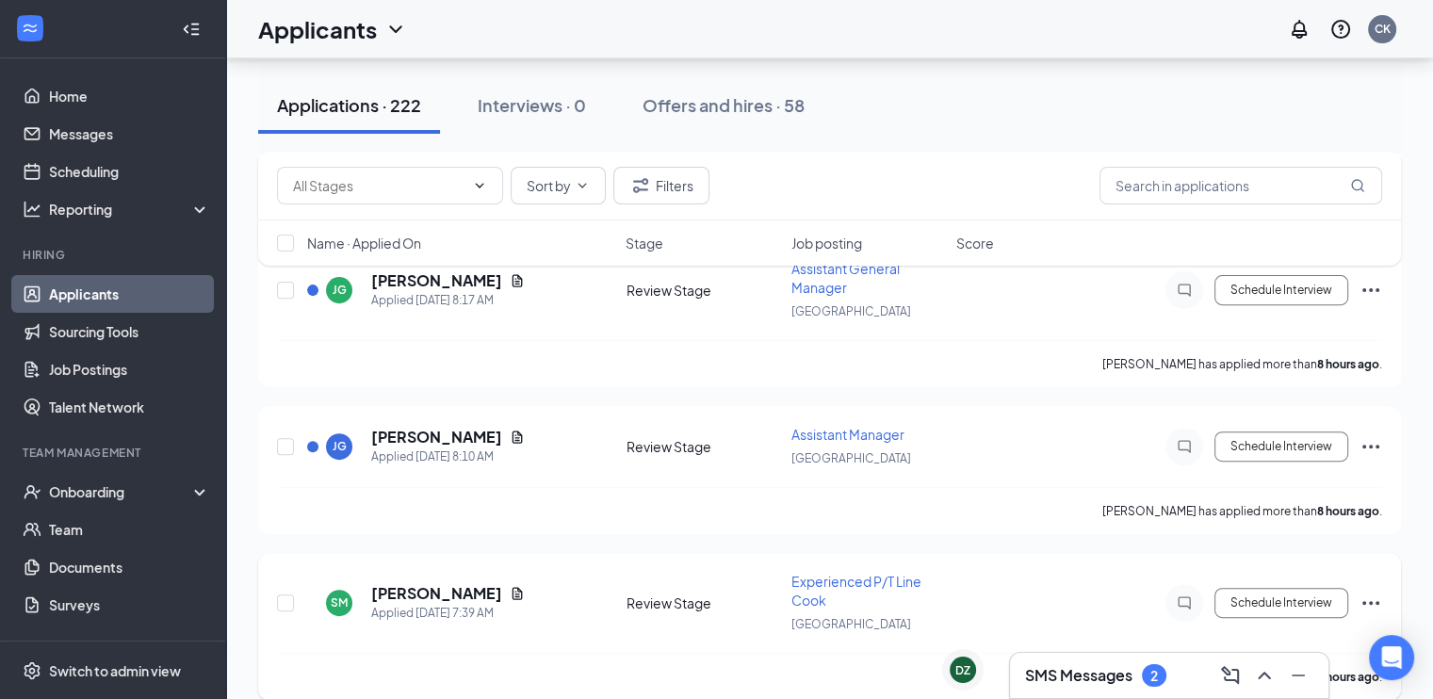
scroll to position [477, 0]
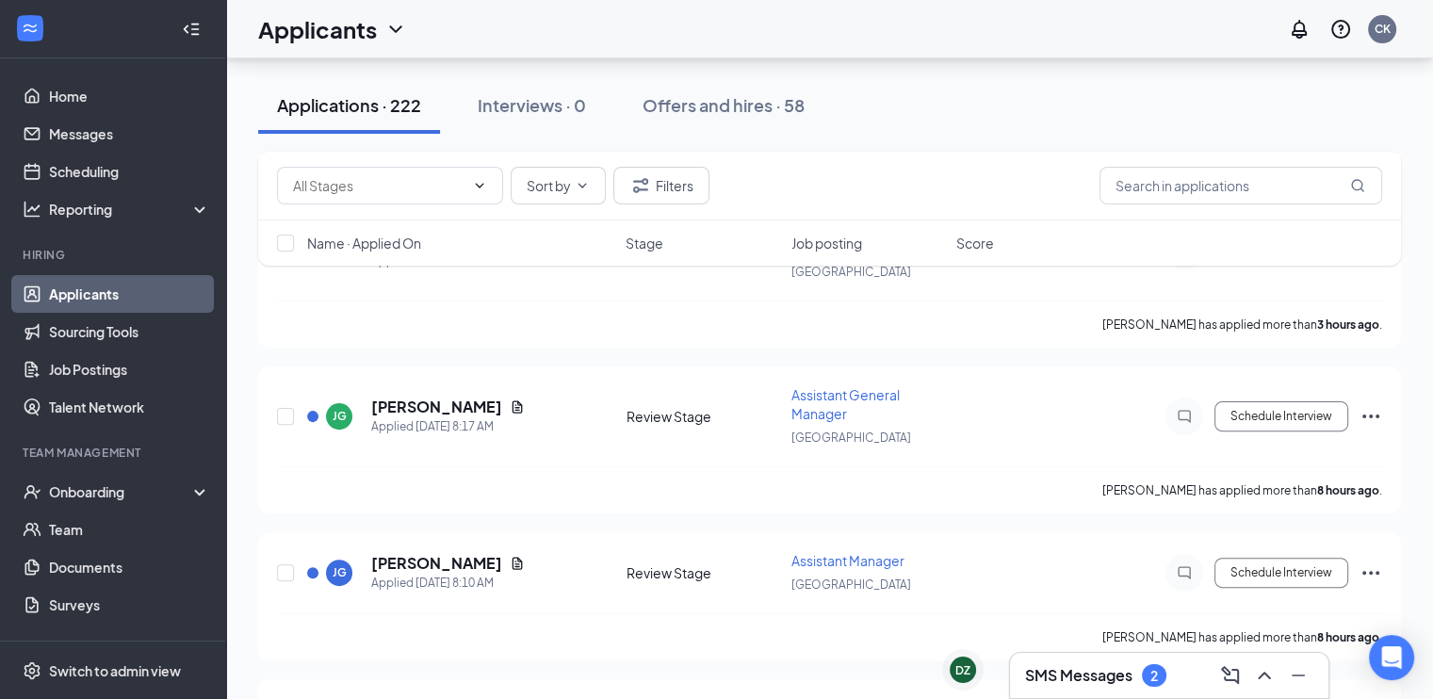
click at [815, 236] on span "Job posting" at bounding box center [826, 243] width 71 height 19
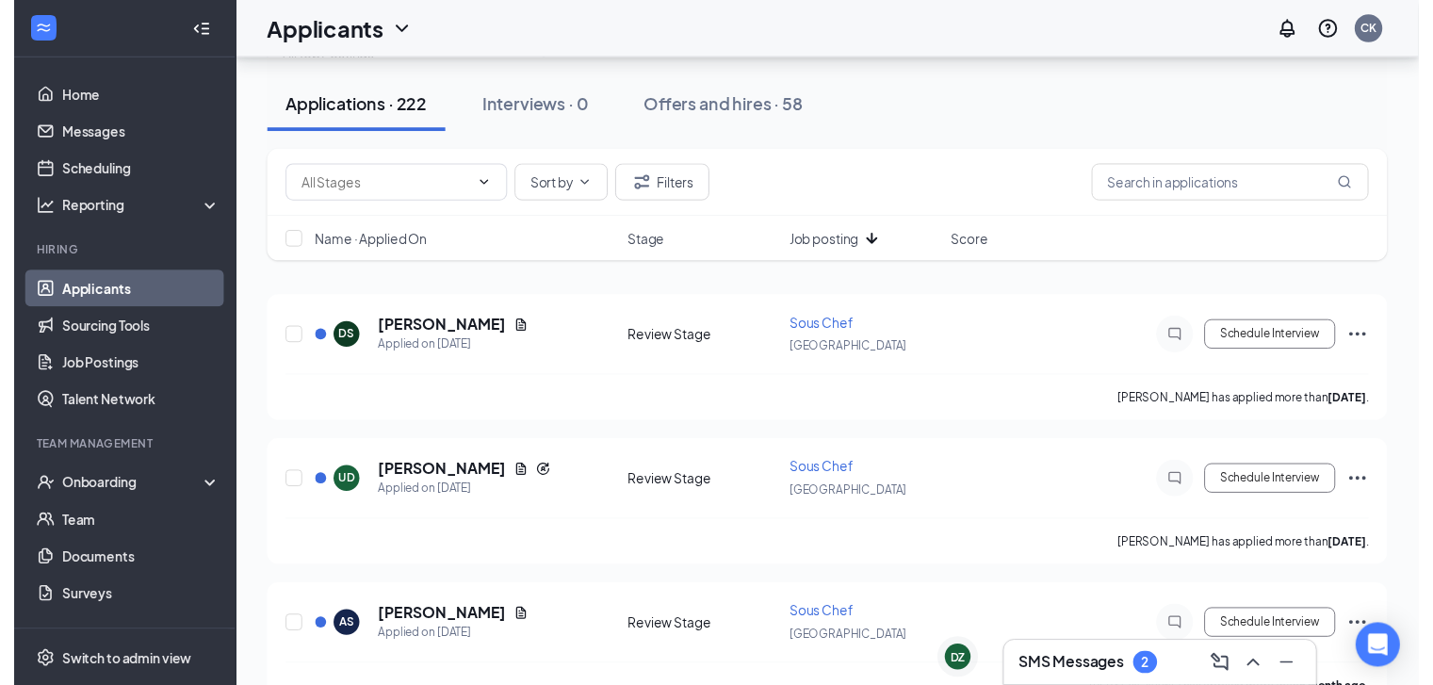
scroll to position [94, 0]
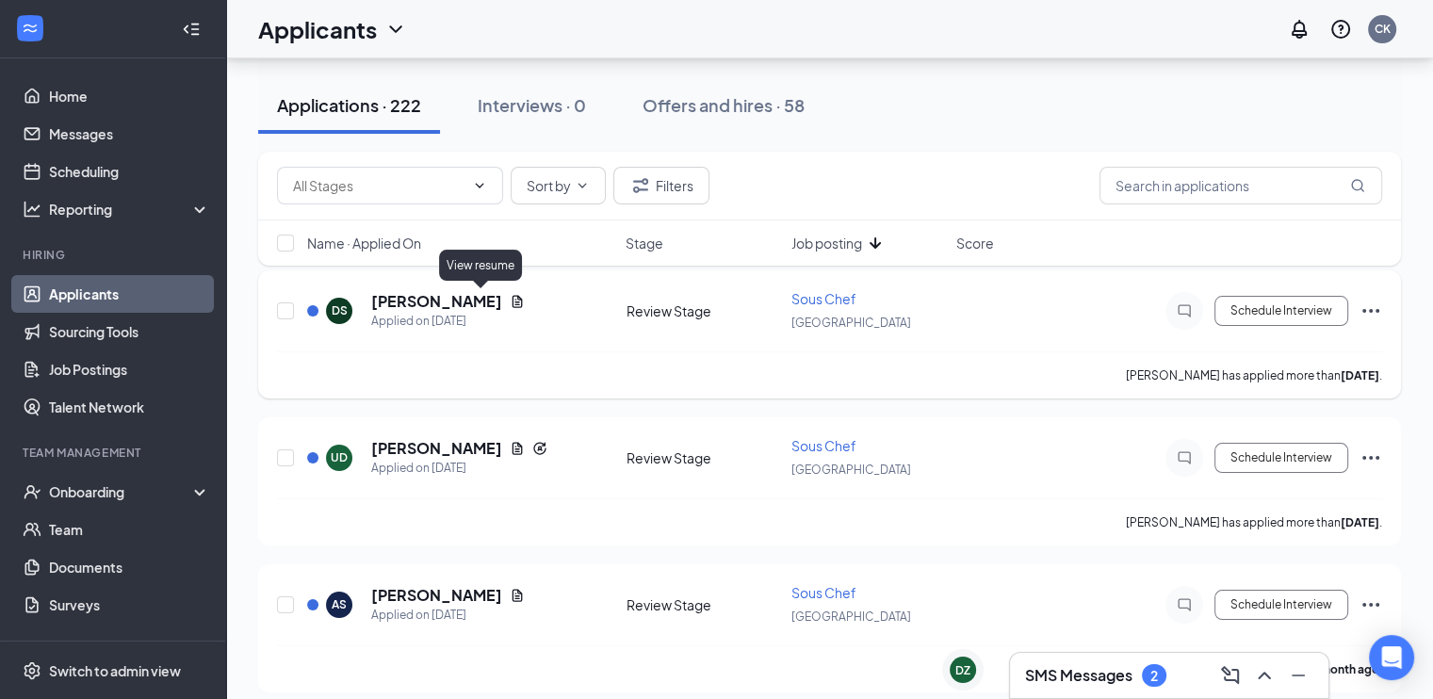
click at [510, 303] on icon "Document" at bounding box center [517, 301] width 15 height 15
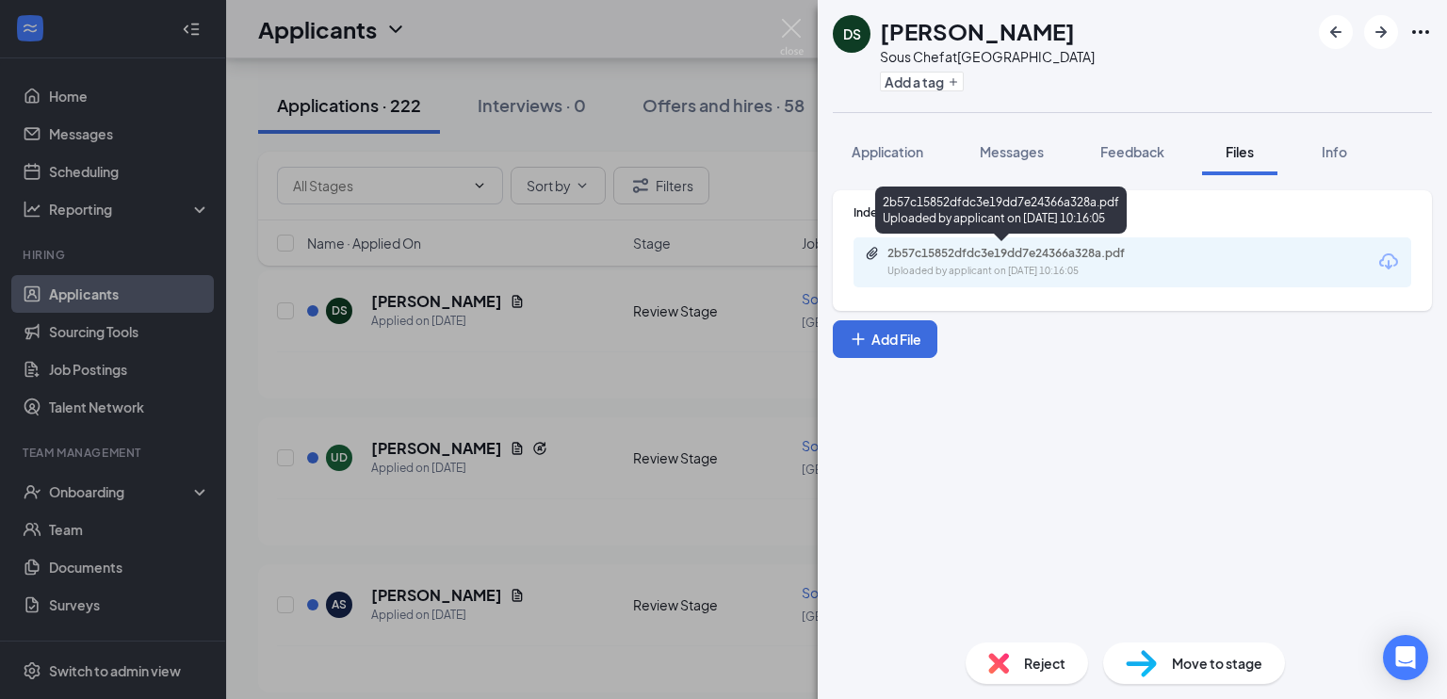
click at [1106, 255] on div "2b57c15852dfdc3e19dd7e24366a328a.pdf" at bounding box center [1020, 253] width 264 height 15
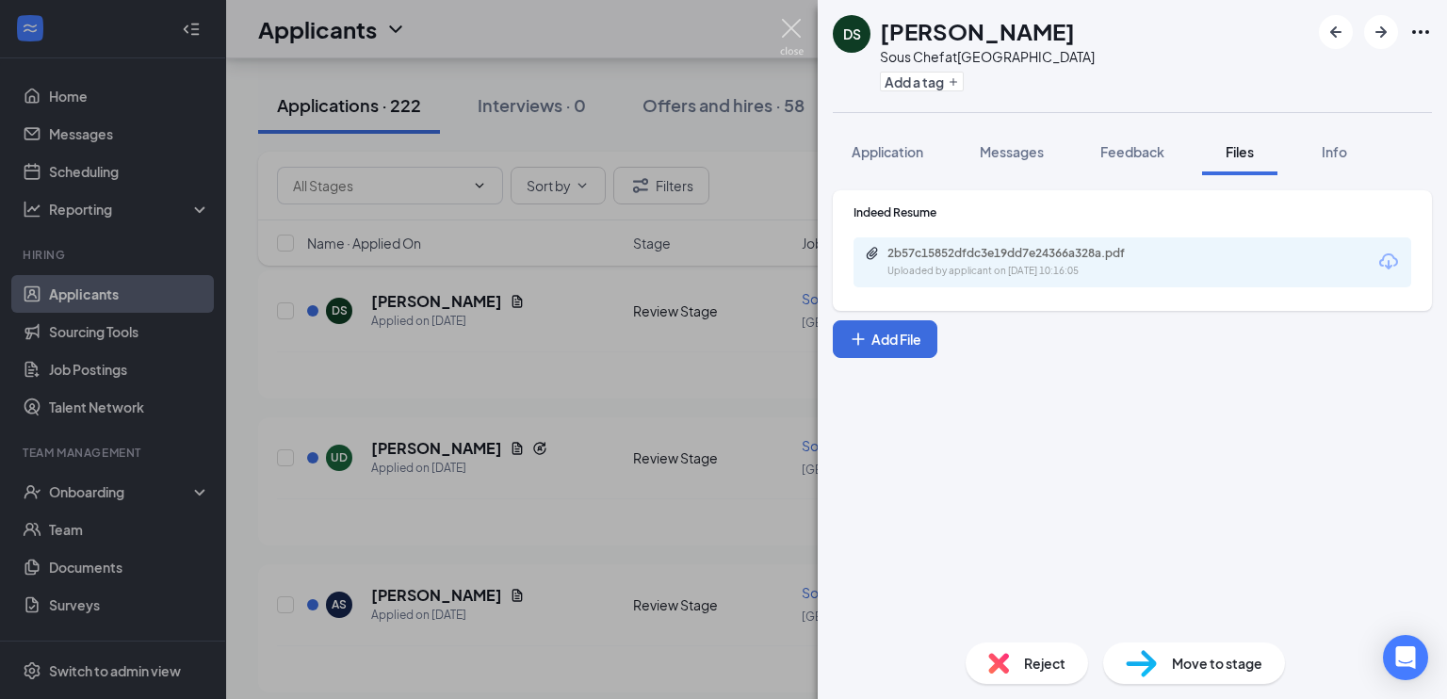
click at [793, 26] on img at bounding box center [792, 37] width 24 height 37
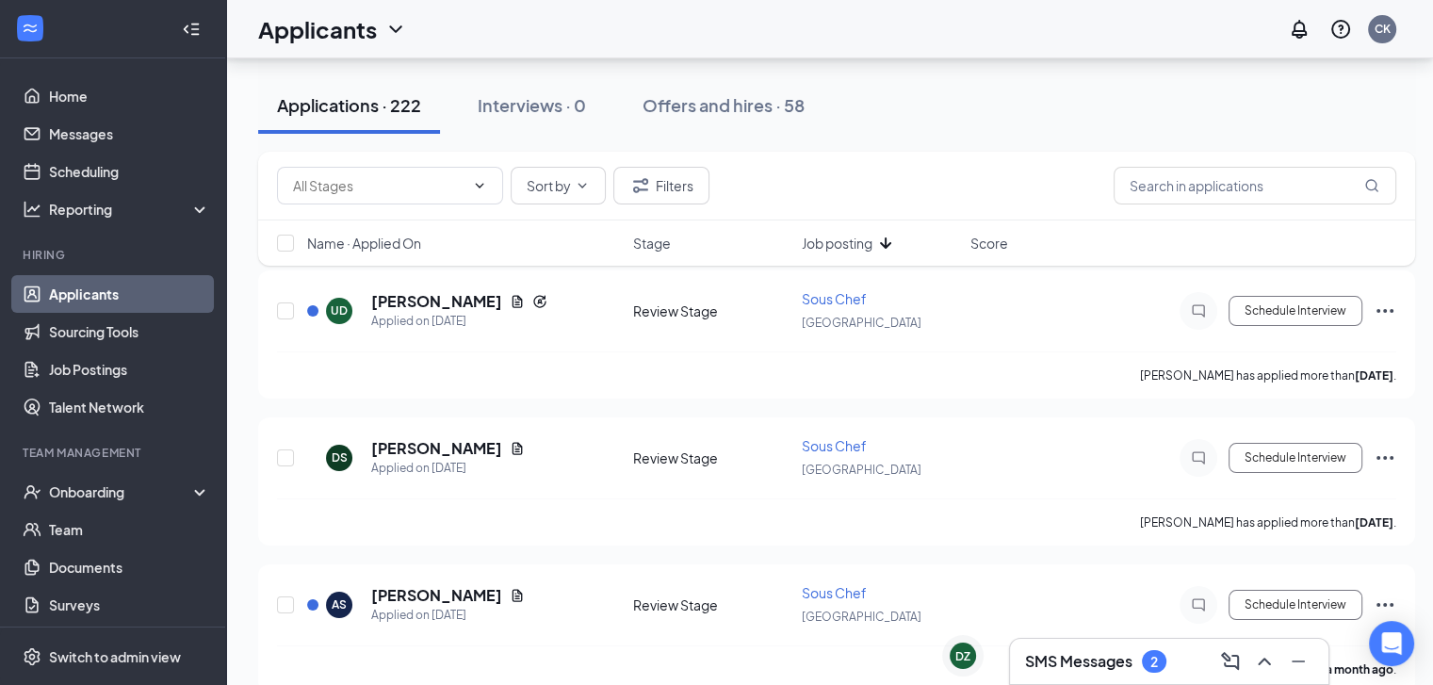
click at [888, 238] on icon "ArrowDown" at bounding box center [885, 242] width 11 height 11
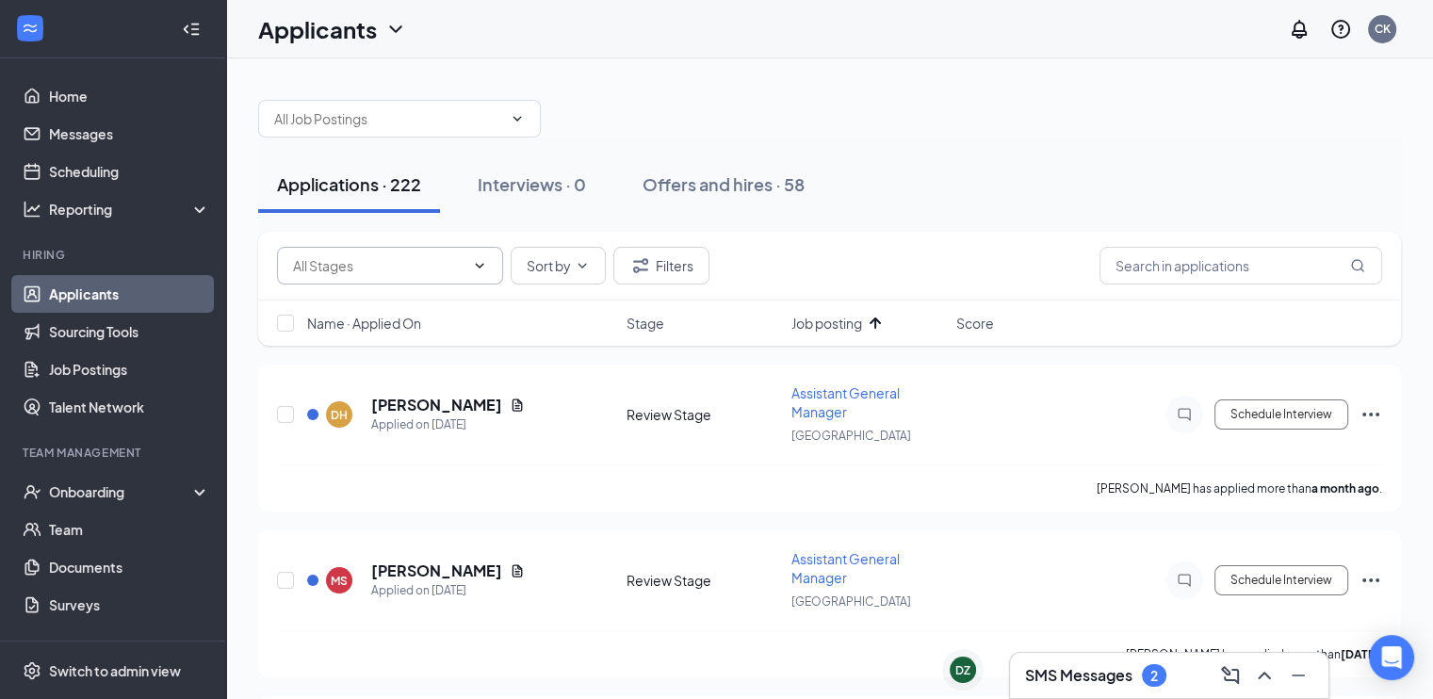
click at [460, 263] on input "text" at bounding box center [378, 265] width 171 height 21
click at [410, 307] on div "Application (2955)" at bounding box center [361, 301] width 109 height 21
type input "Application (2955)"
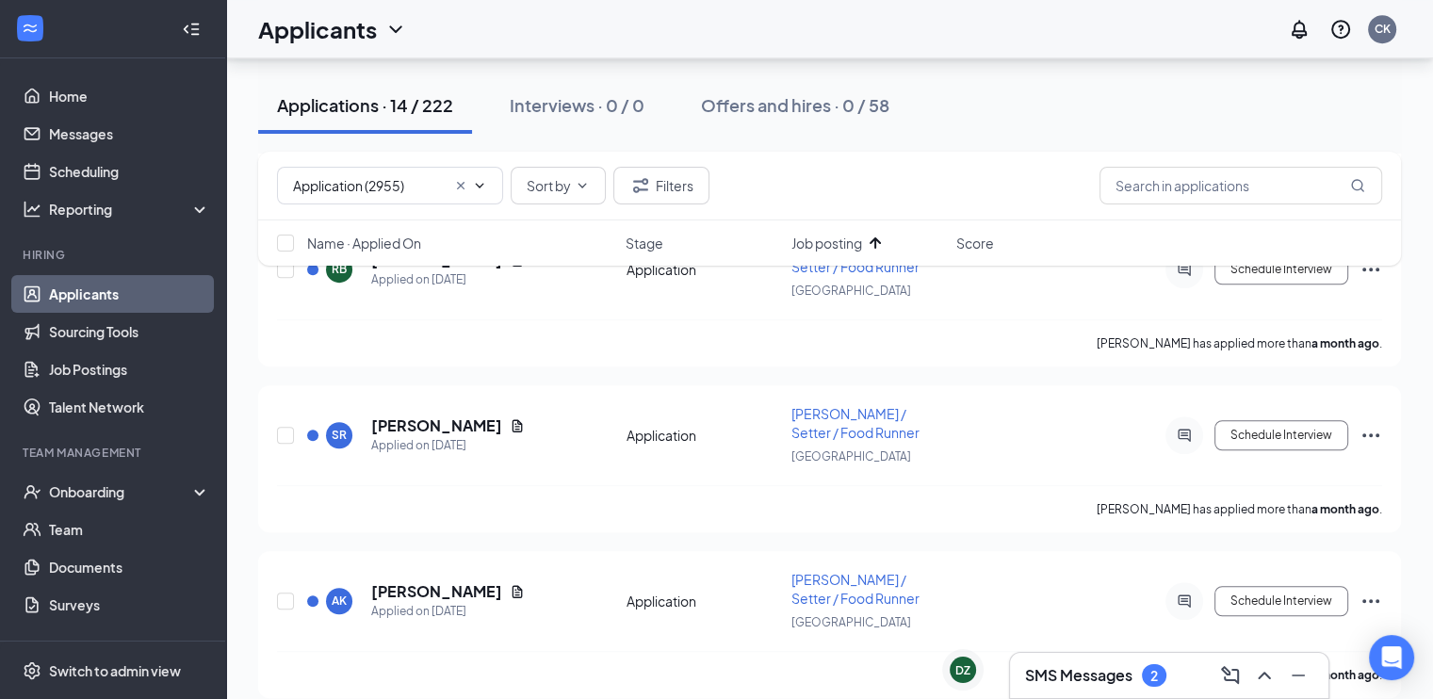
scroll to position [1683, 0]
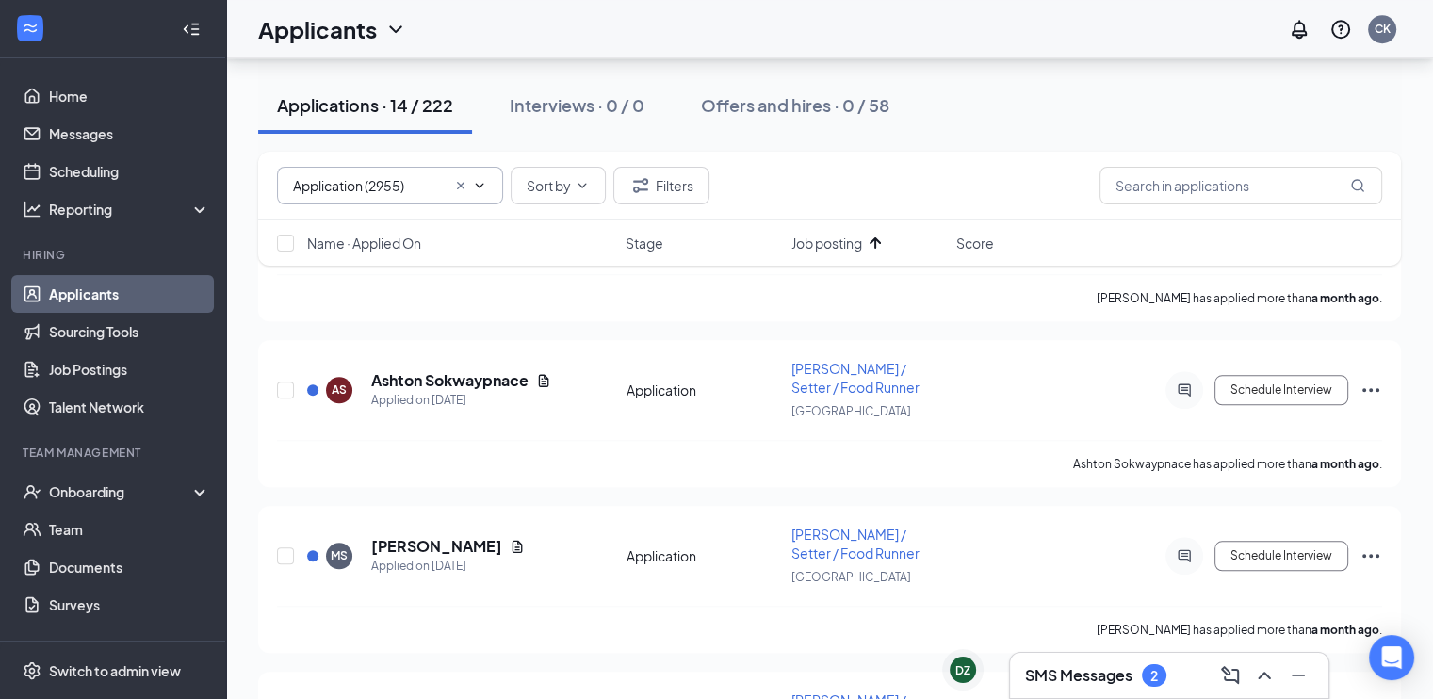
click at [464, 189] on icon "Cross" at bounding box center [460, 185] width 15 height 15
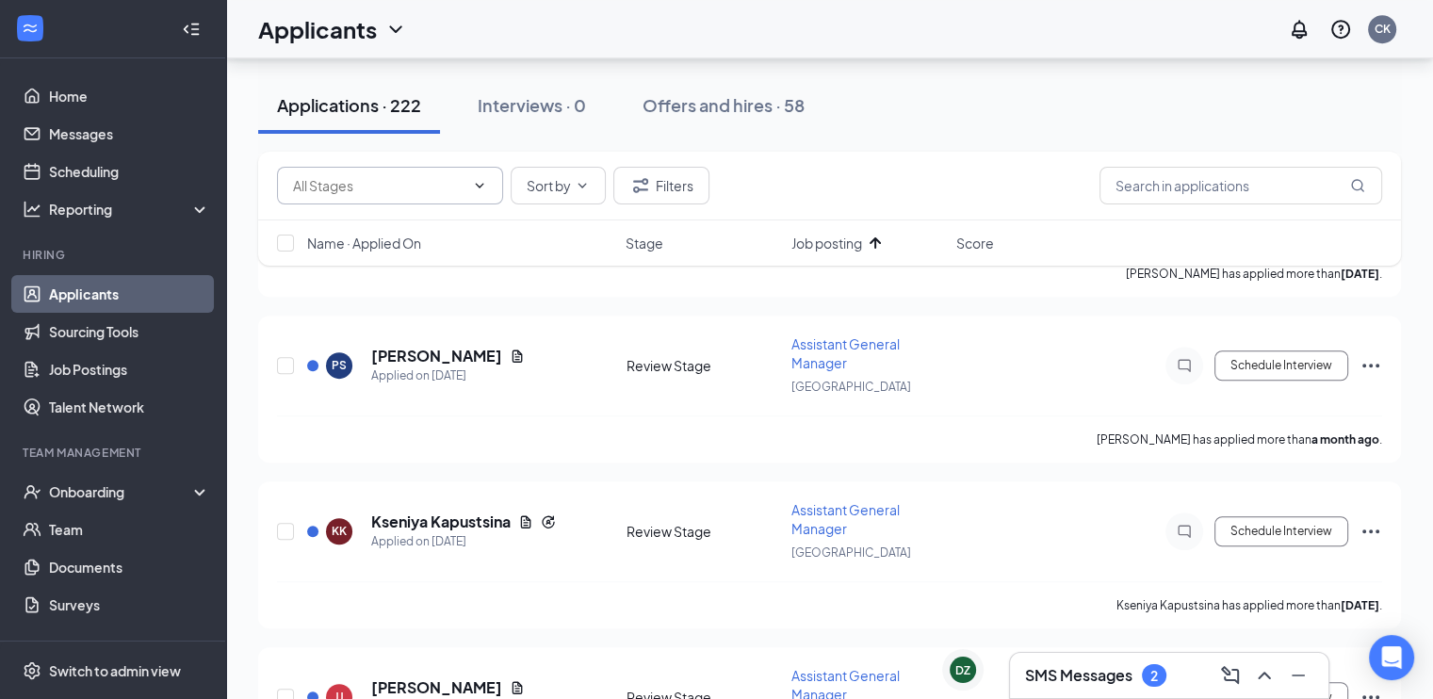
scroll to position [1319, 0]
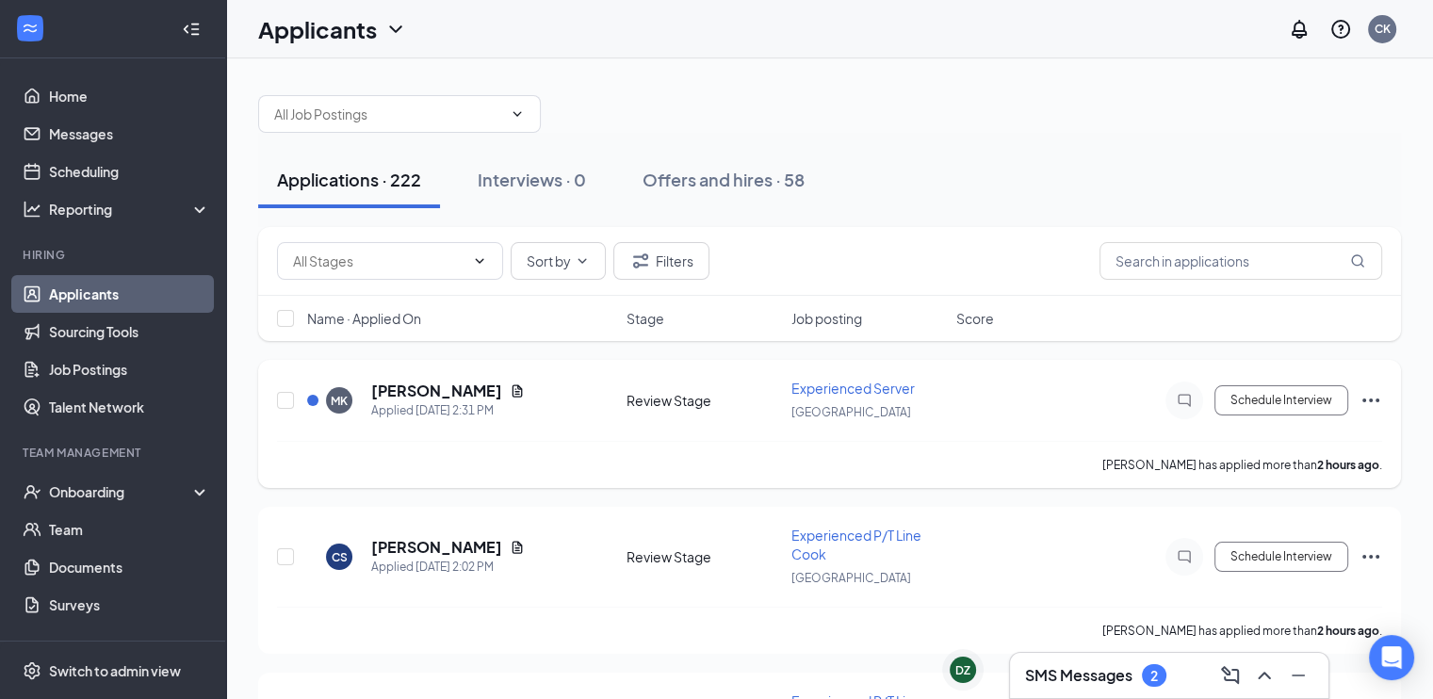
scroll to position [188, 0]
